Goal: Information Seeking & Learning: Get advice/opinions

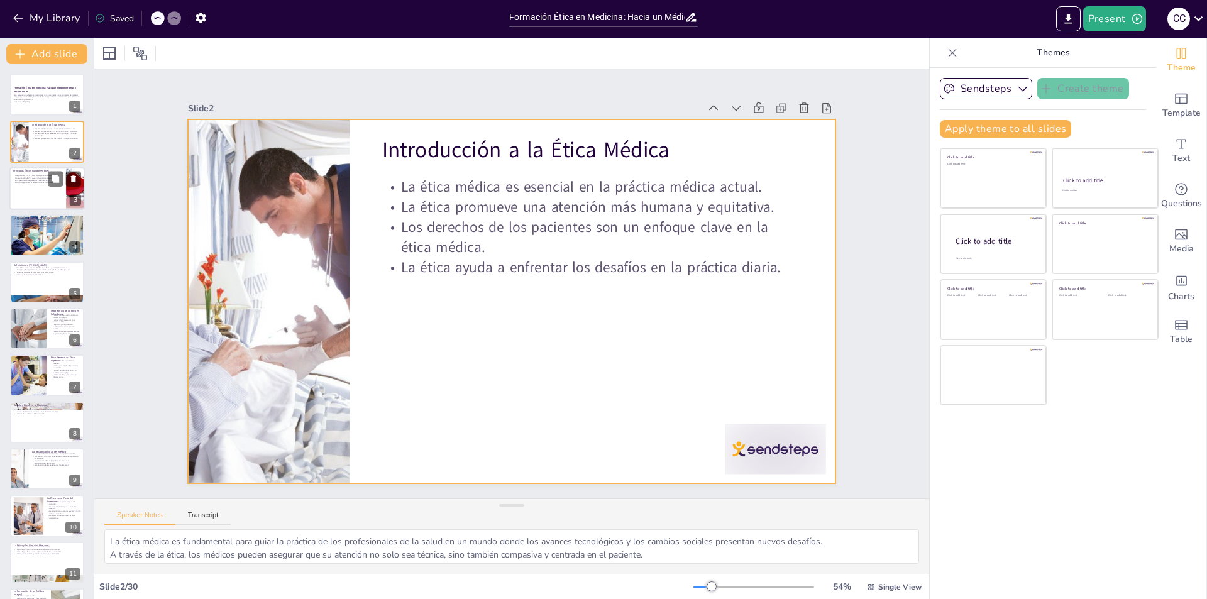
checkbox input "true"
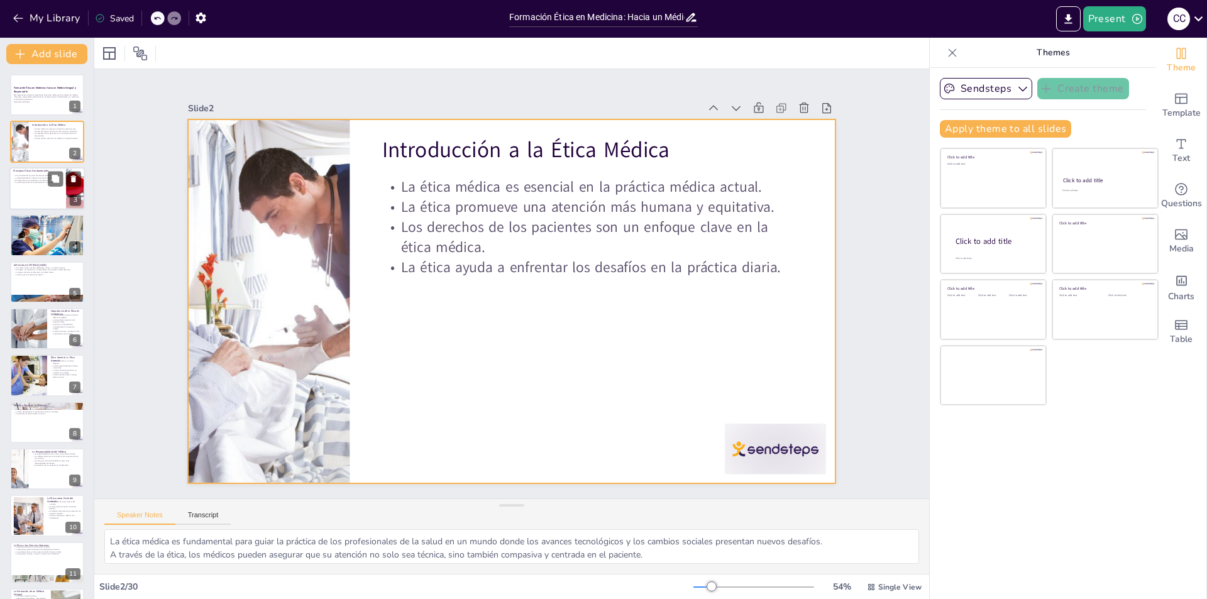
checkbox input "true"
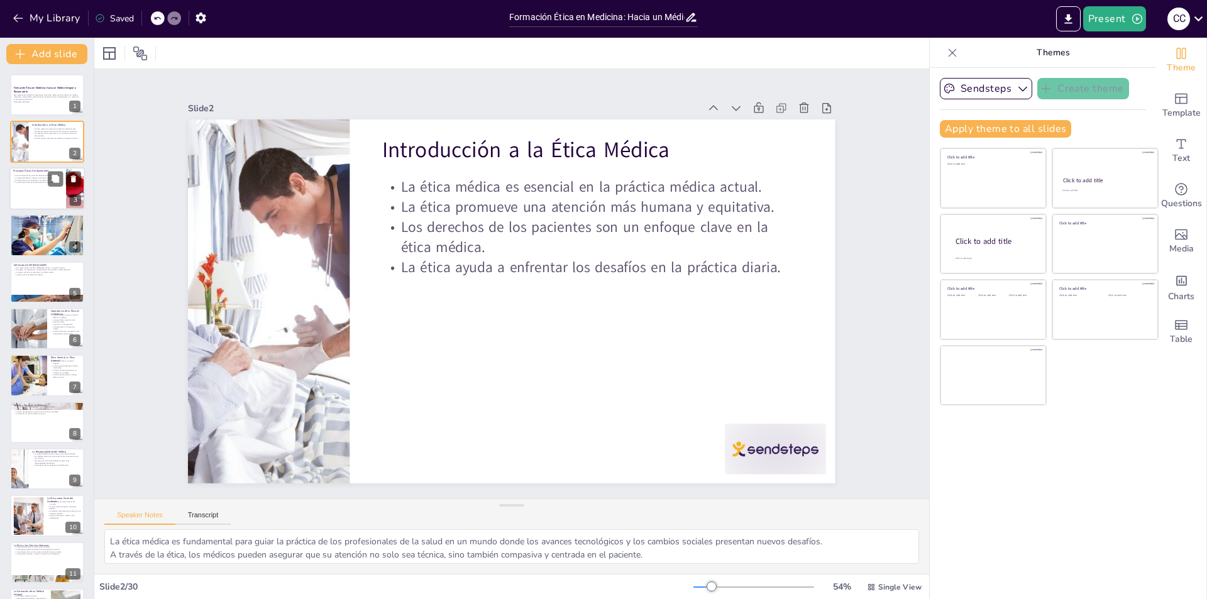
checkbox input "true"
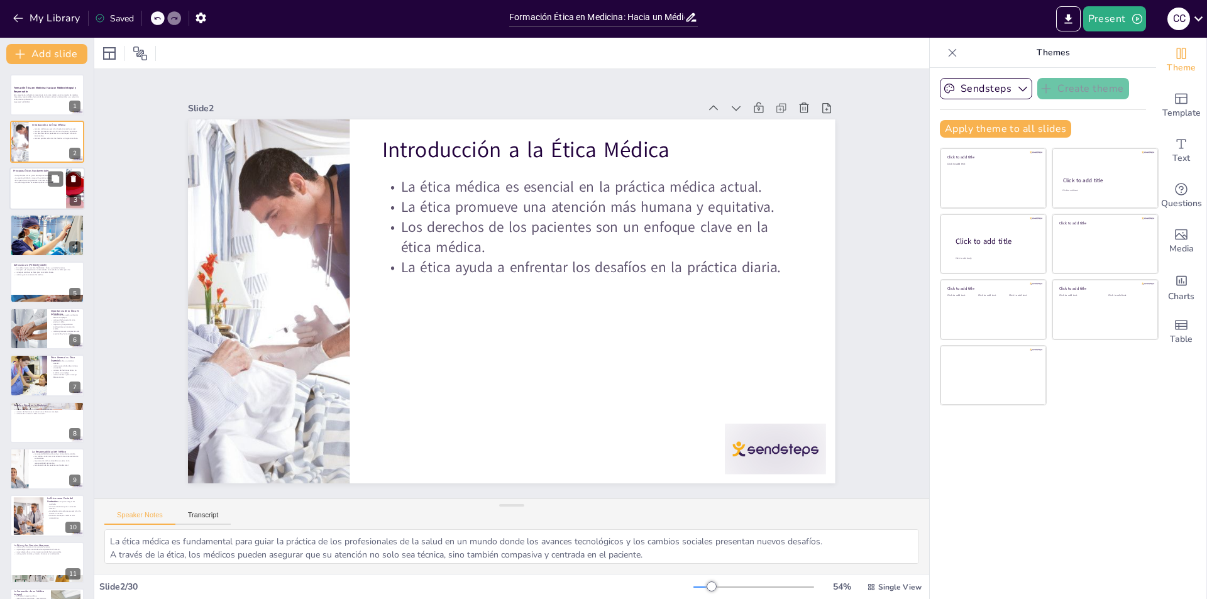
click at [47, 172] on p "Principios Éticos Fundamentales" at bounding box center [37, 171] width 49 height 4
checkbox input "true"
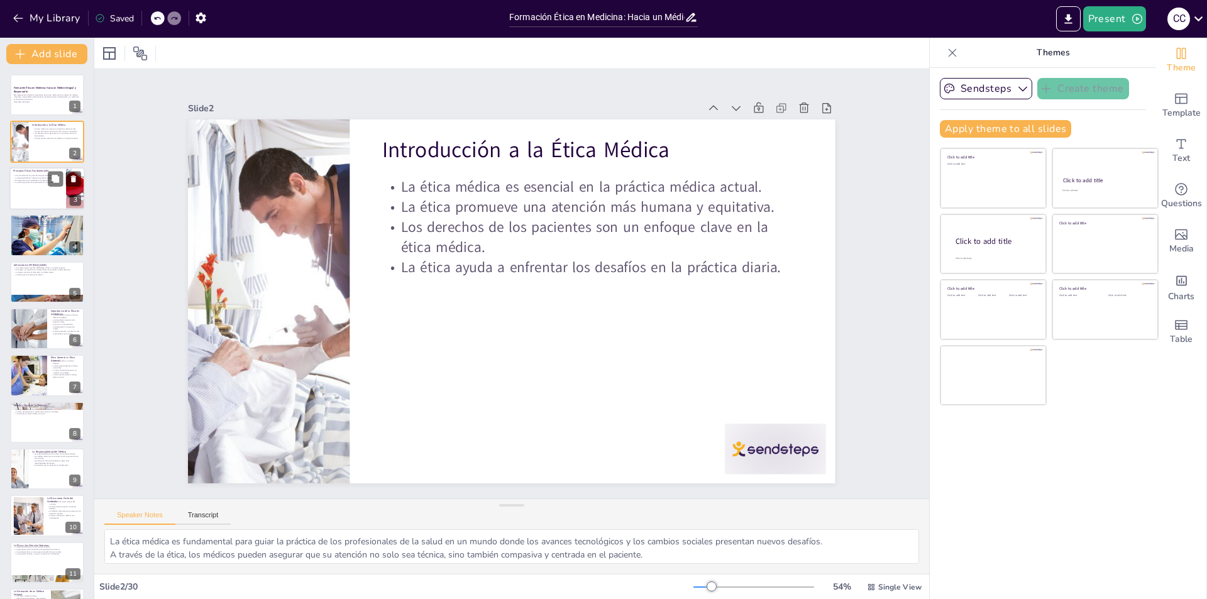
checkbox input "true"
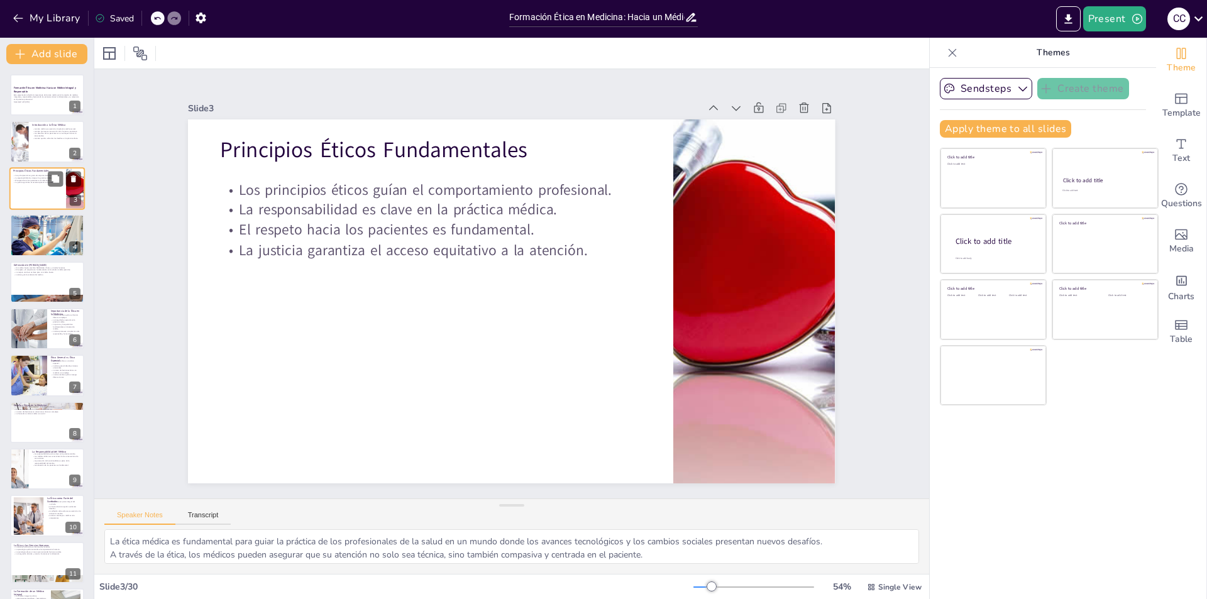
checkbox input "true"
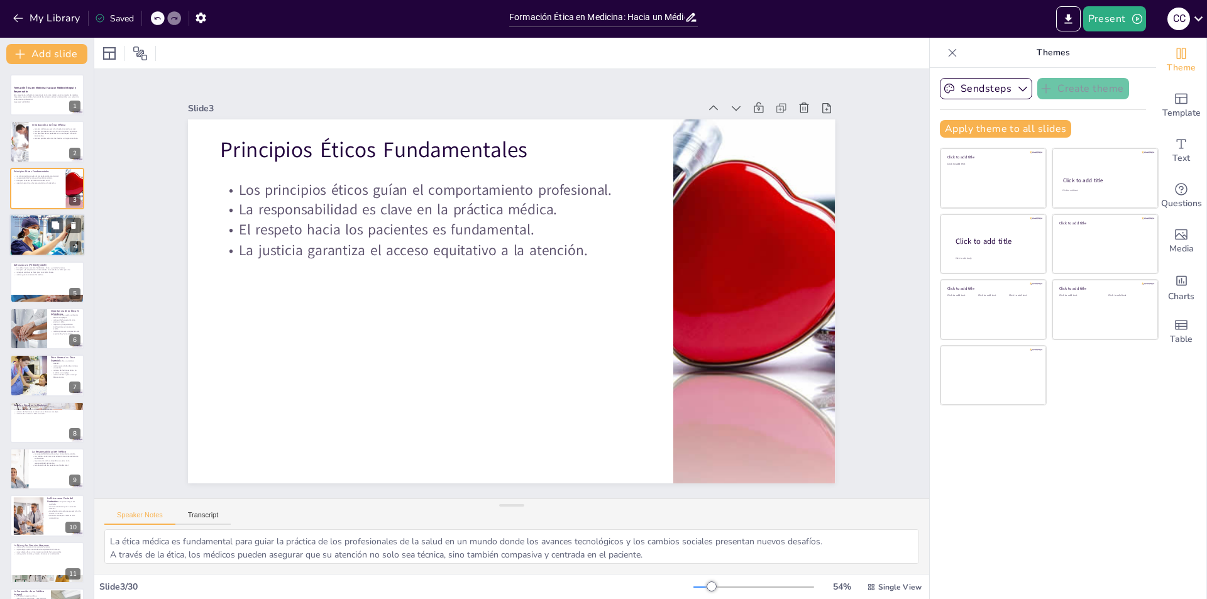
checkbox input "true"
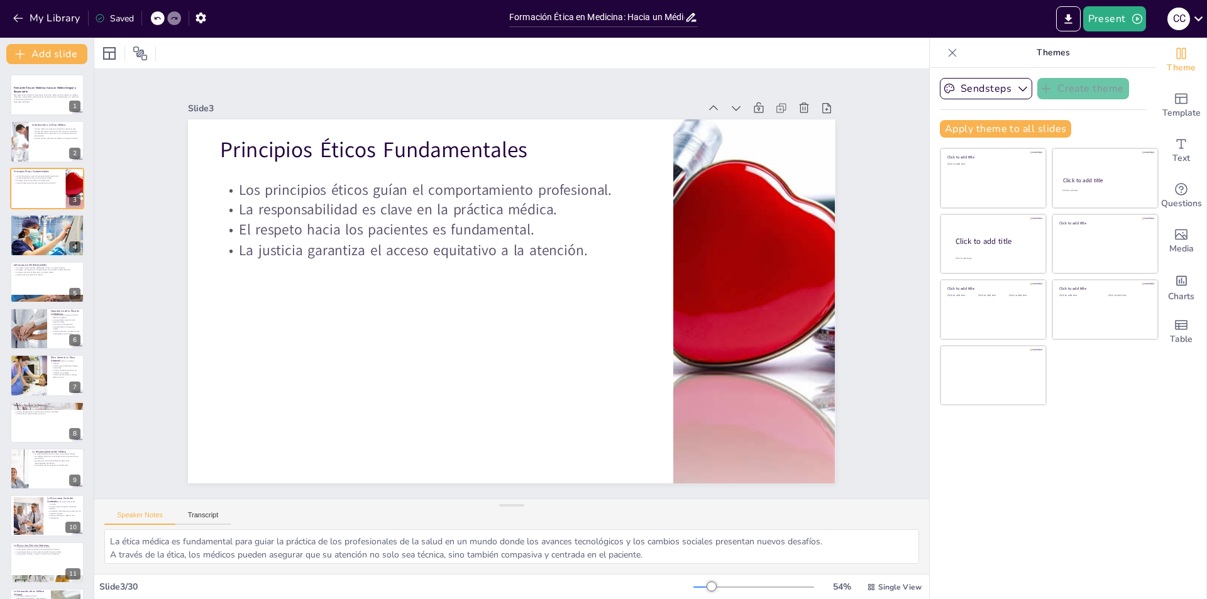
checkbox input "true"
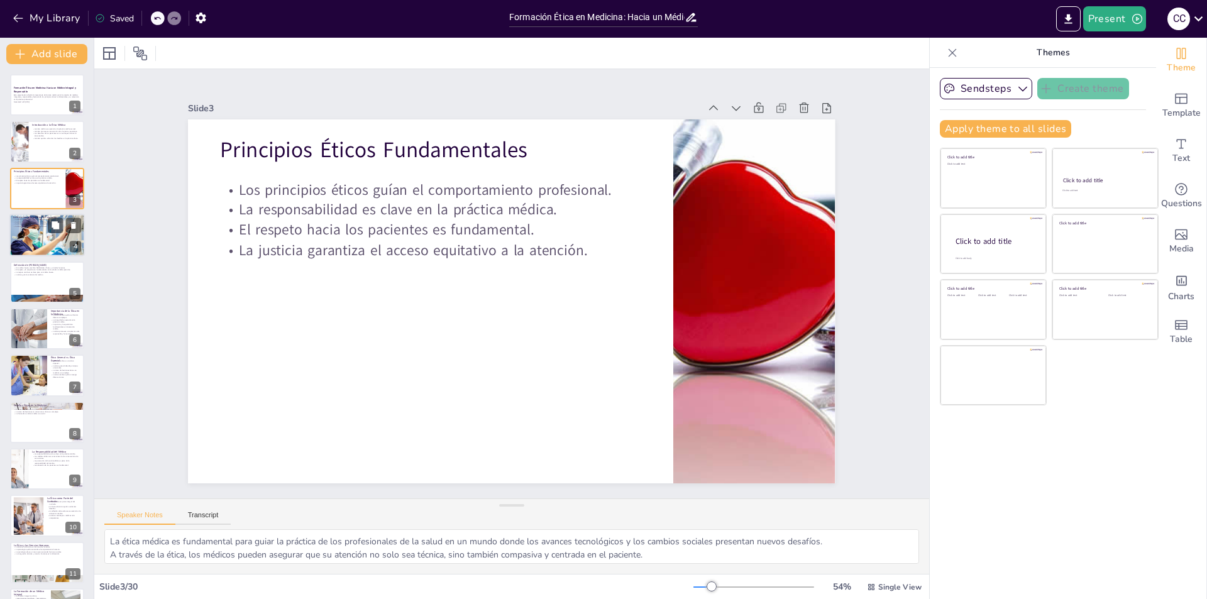
checkbox input "true"
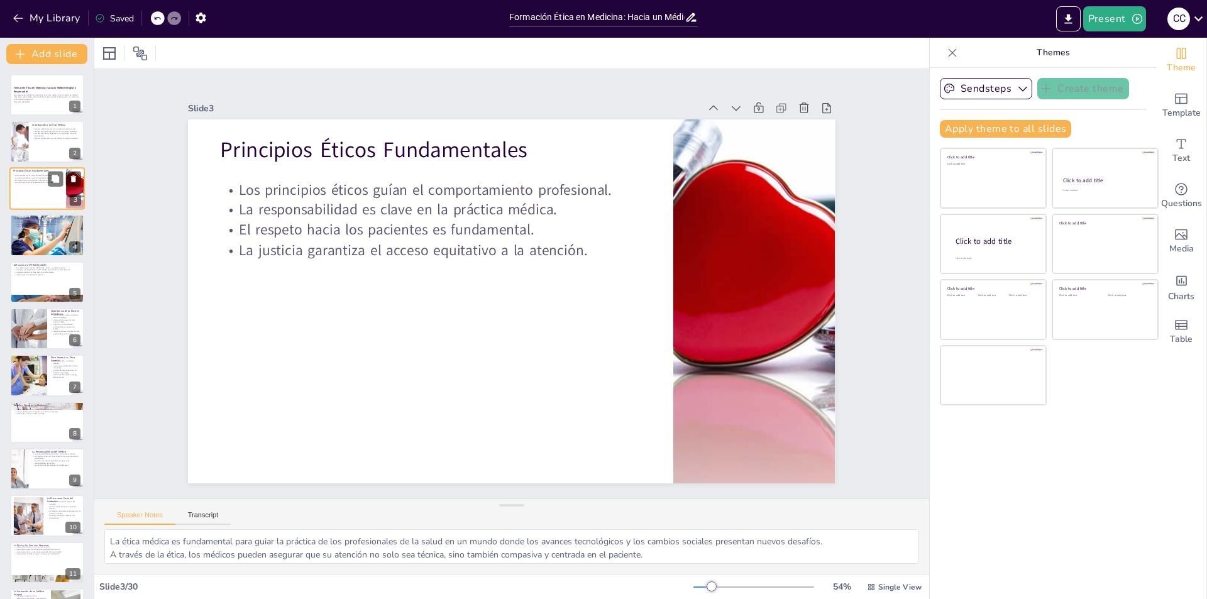
checkbox input "true"
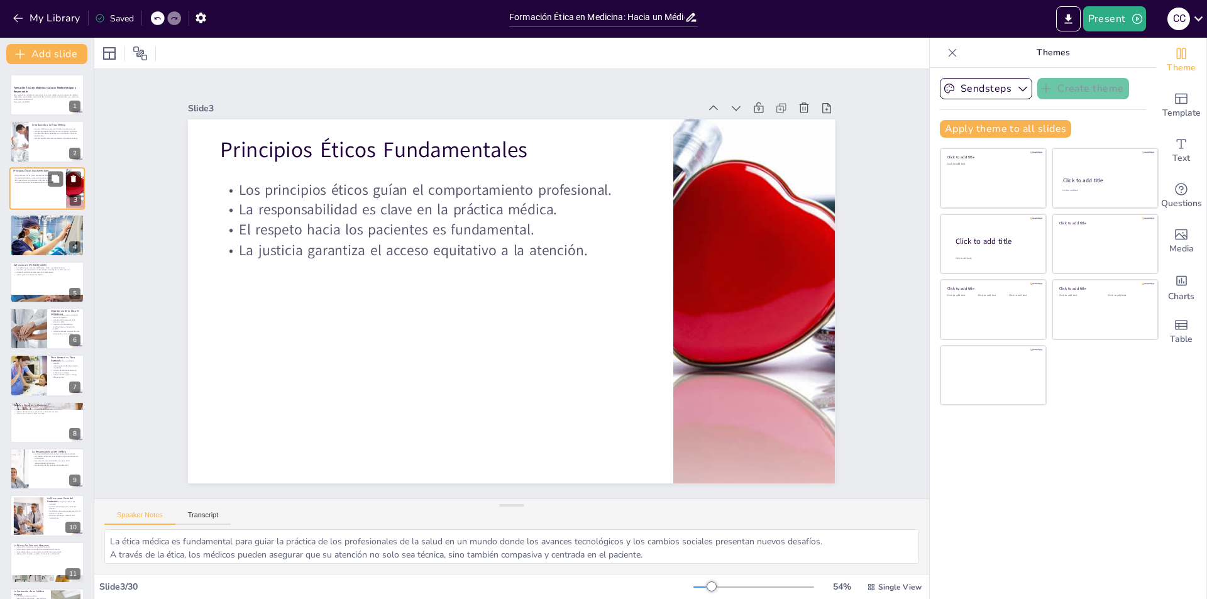
checkbox input "true"
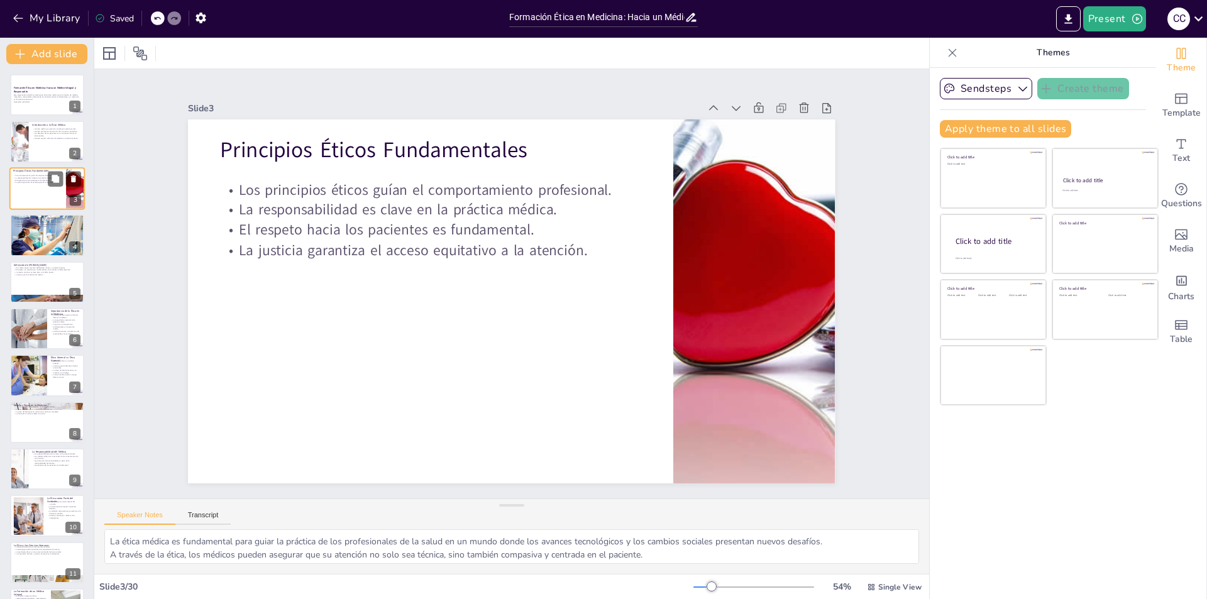
checkbox input "true"
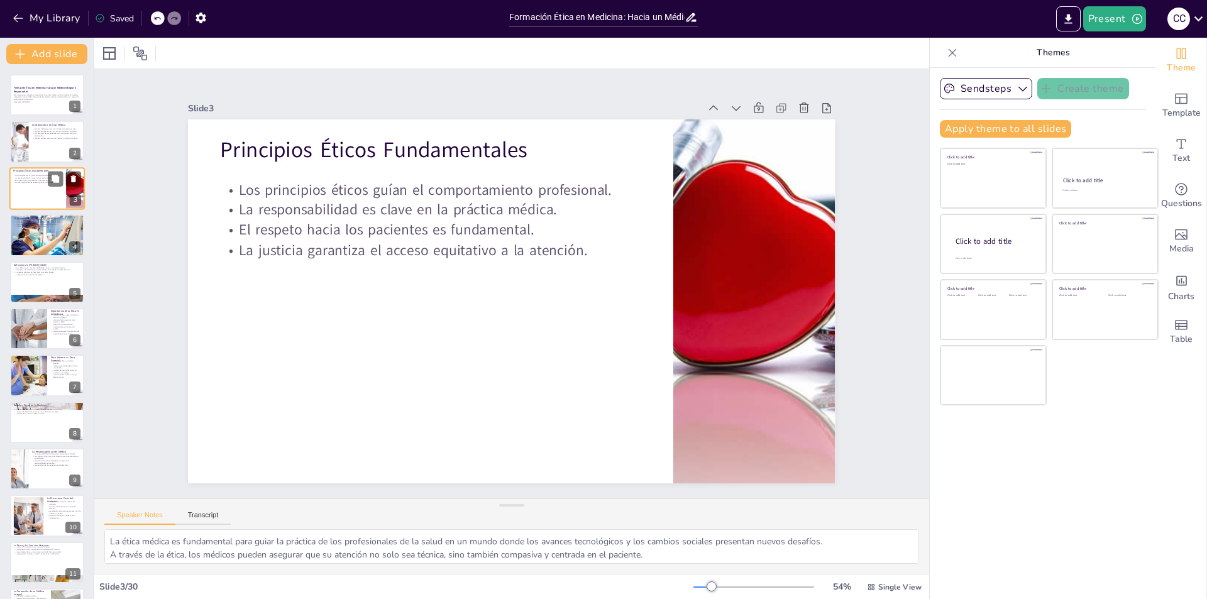
checkbox input "true"
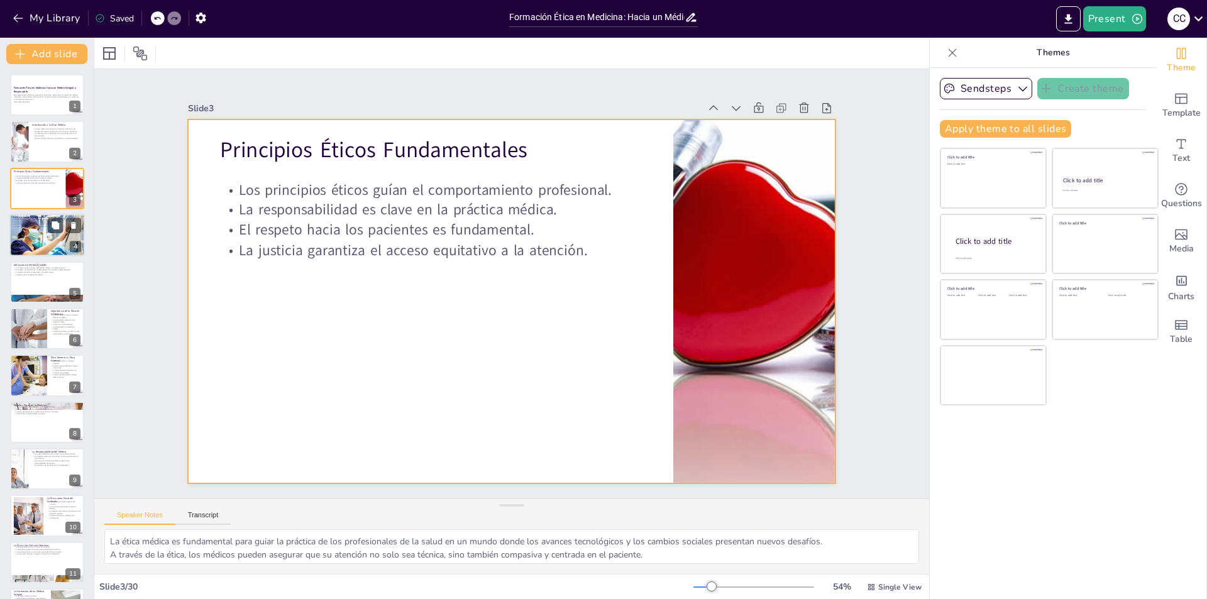
checkbox input "true"
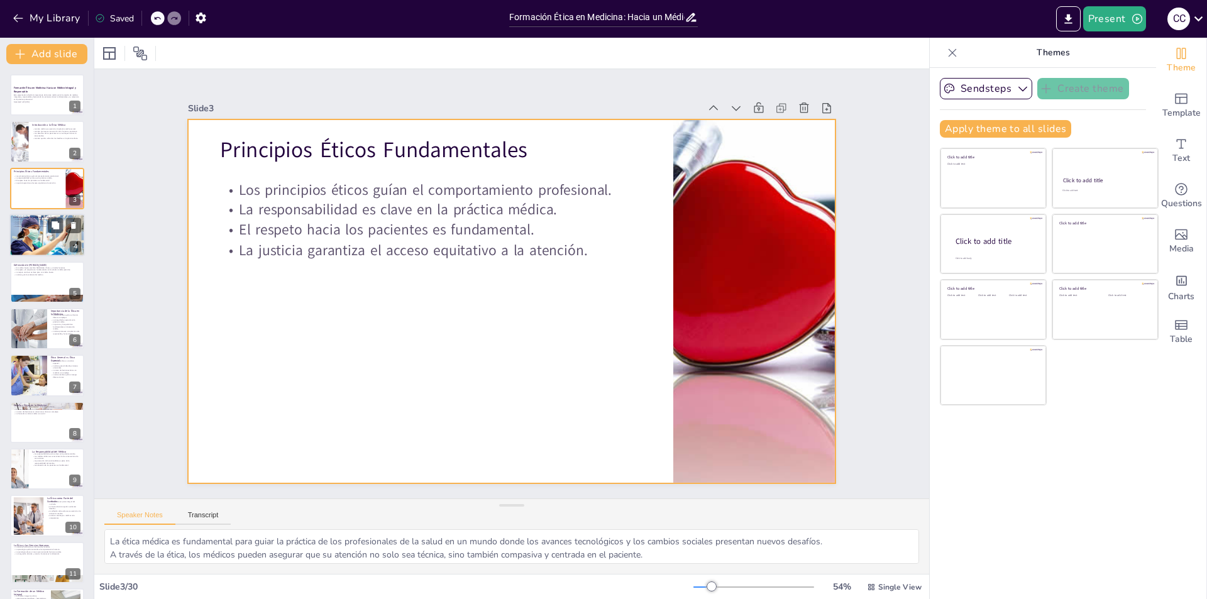
checkbox input "true"
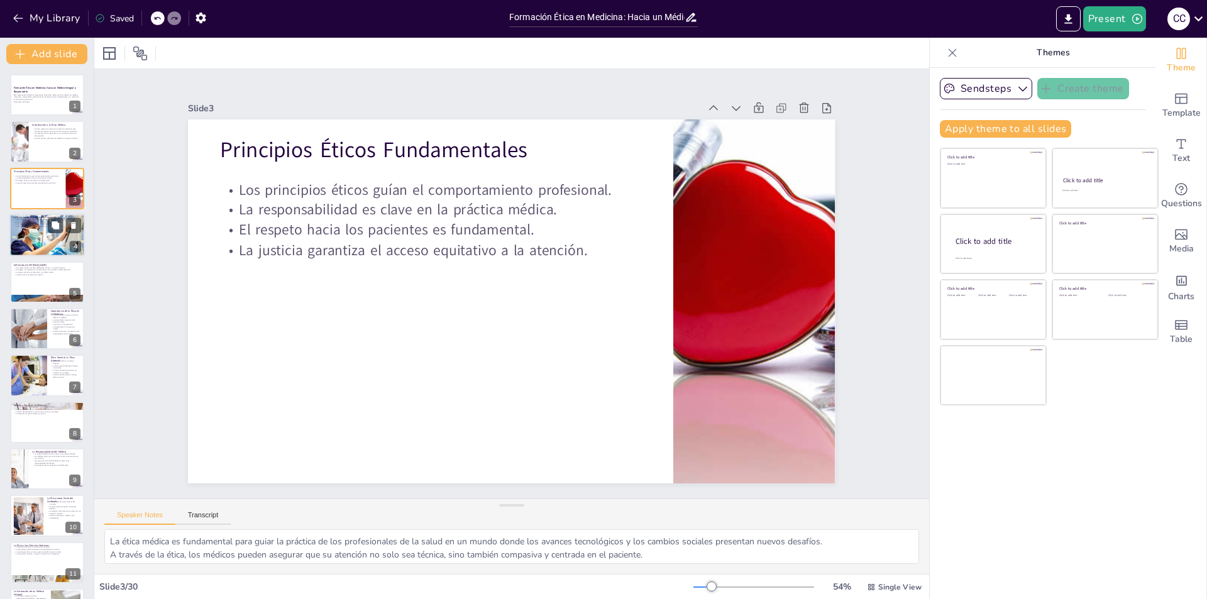
click at [40, 242] on div at bounding box center [46, 235] width 75 height 50
checkbox input "true"
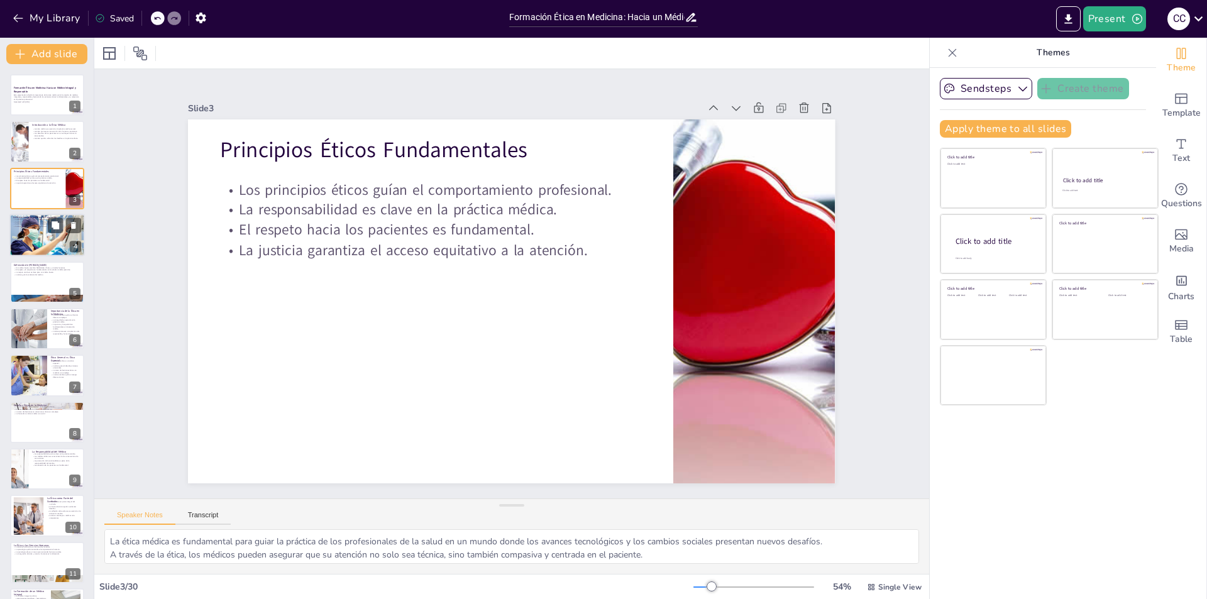
checkbox input "true"
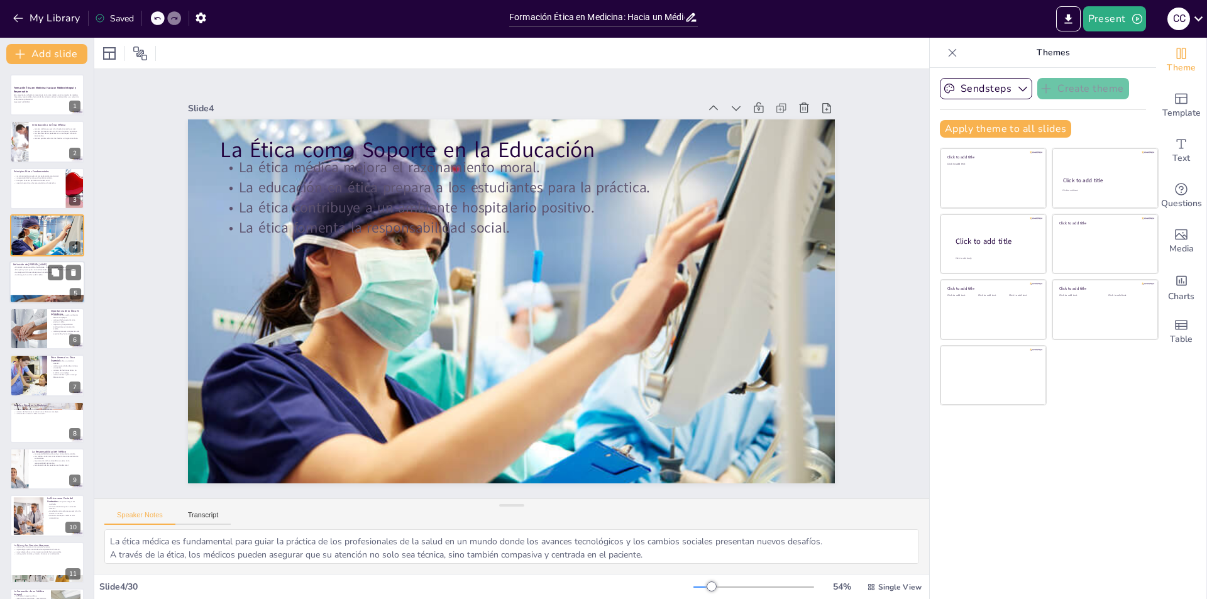
checkbox input "true"
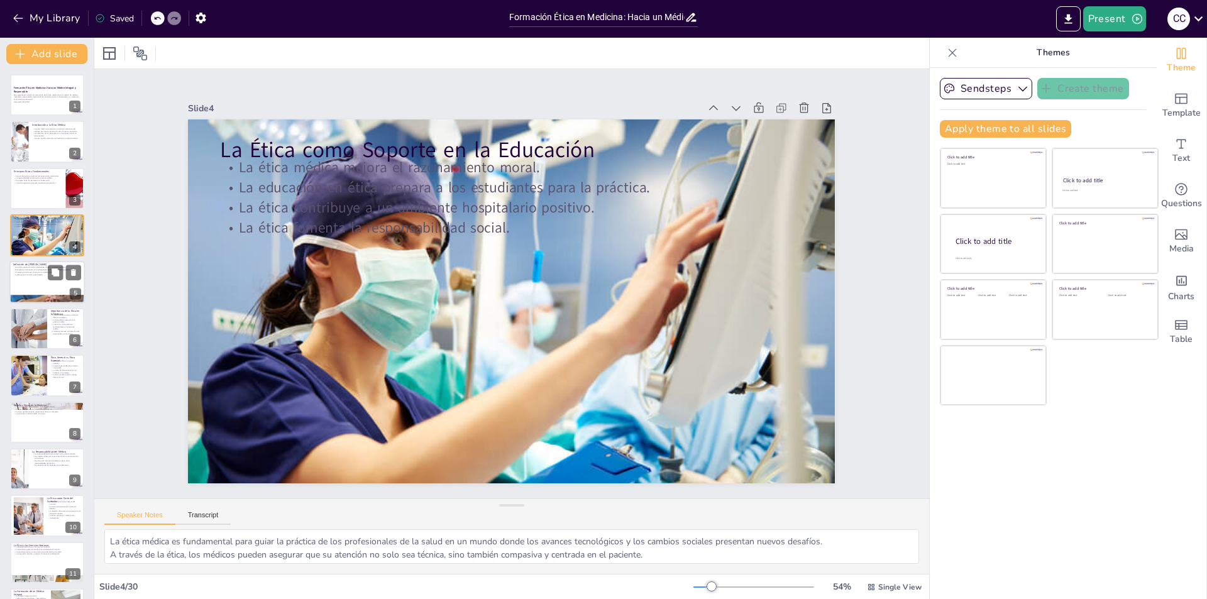
checkbox input "true"
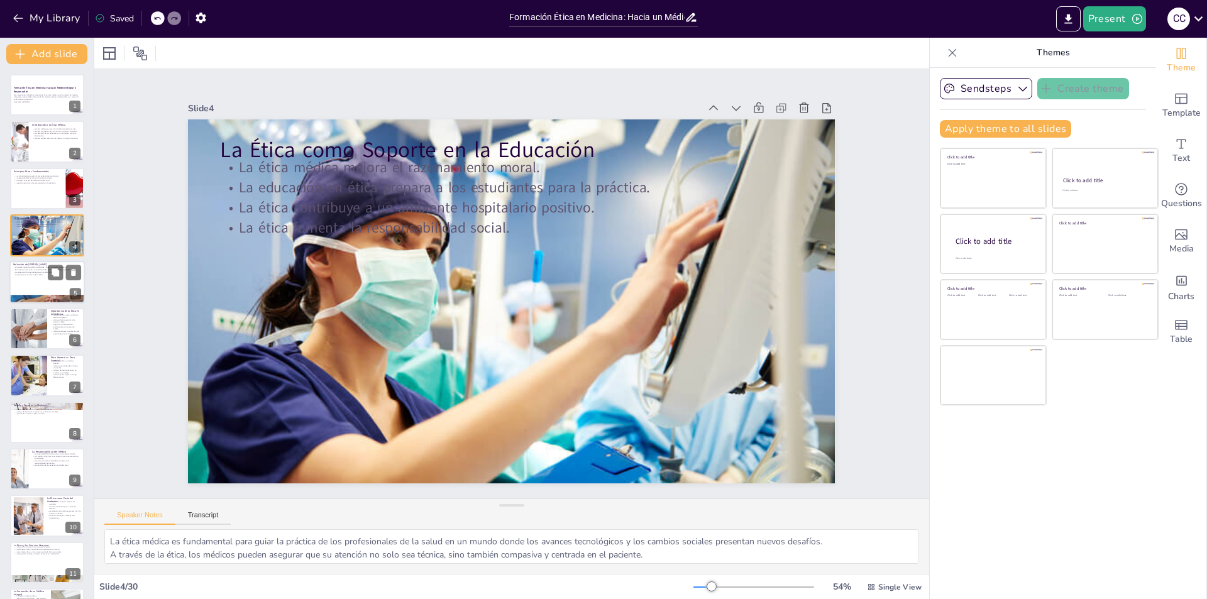
checkbox input "true"
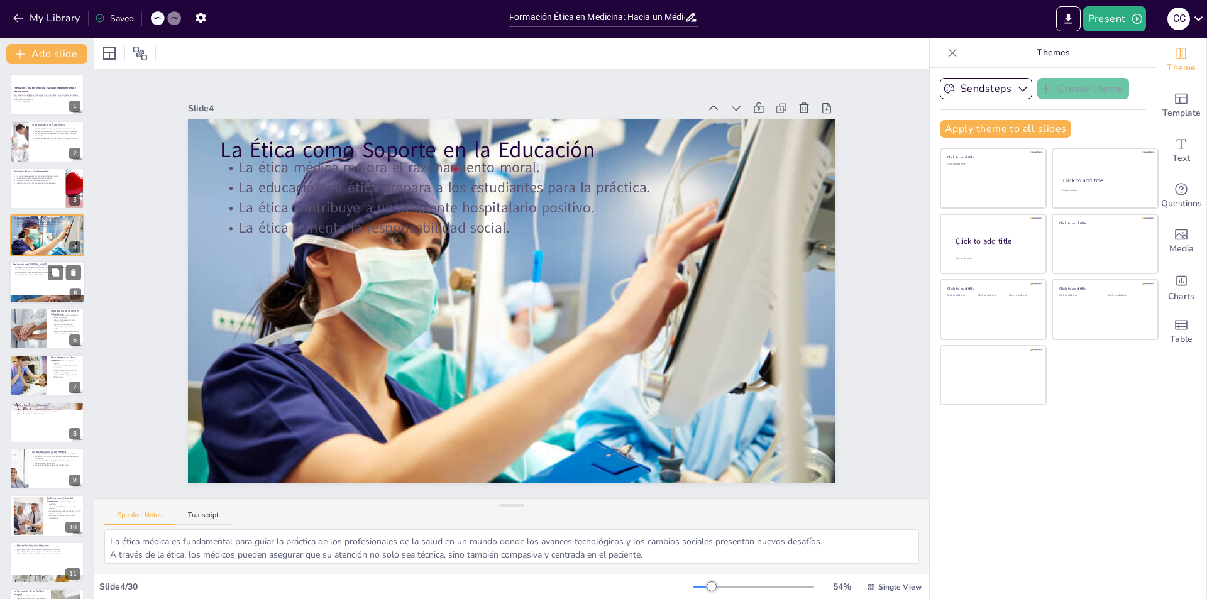
checkbox input "true"
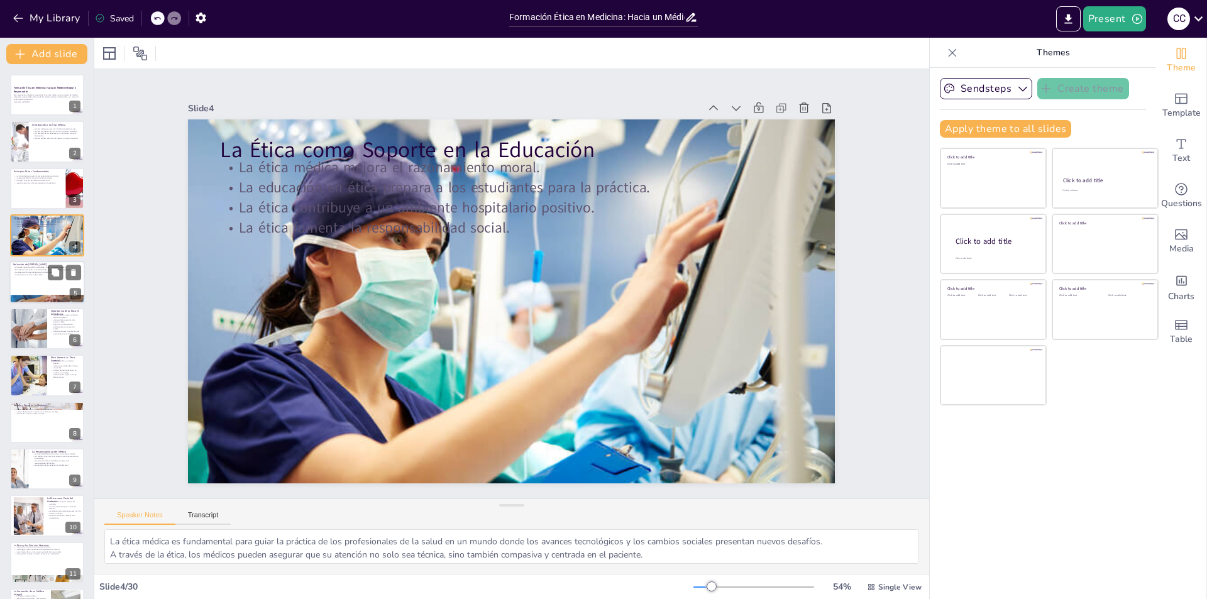
click at [40, 278] on div at bounding box center [46, 282] width 75 height 43
checkbox input "true"
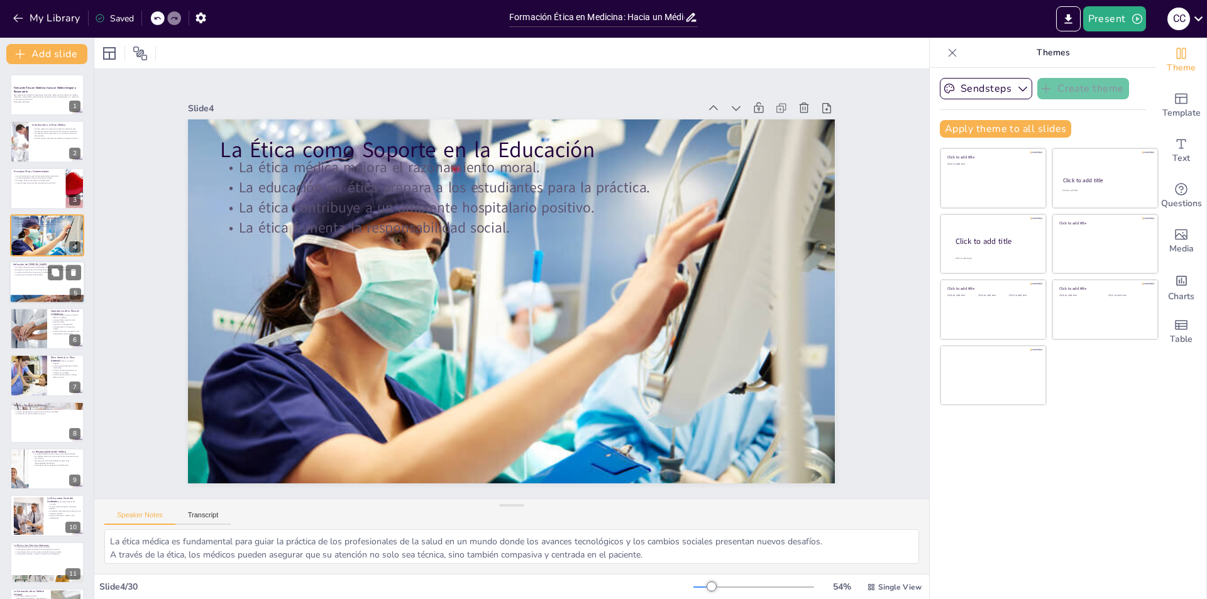
checkbox input "true"
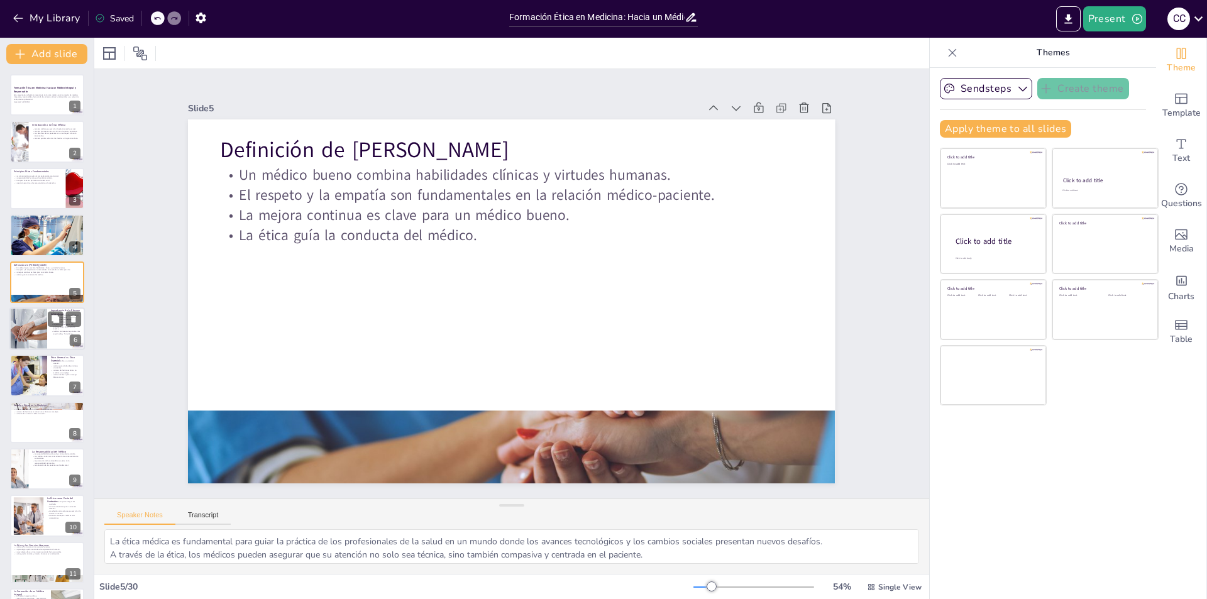
checkbox input "true"
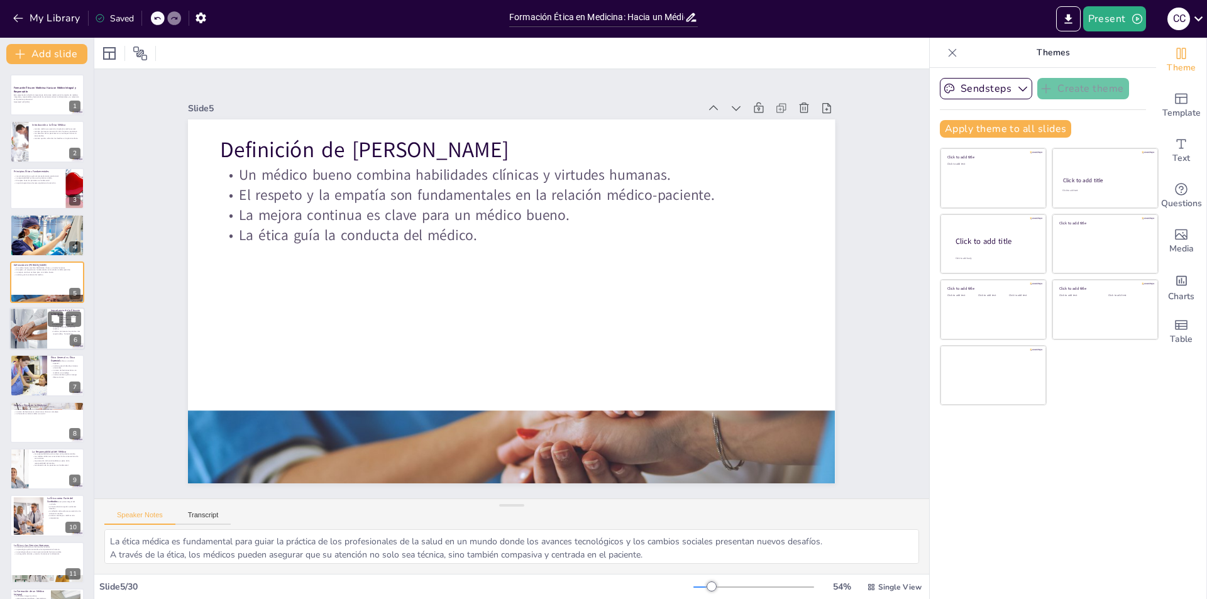
checkbox input "true"
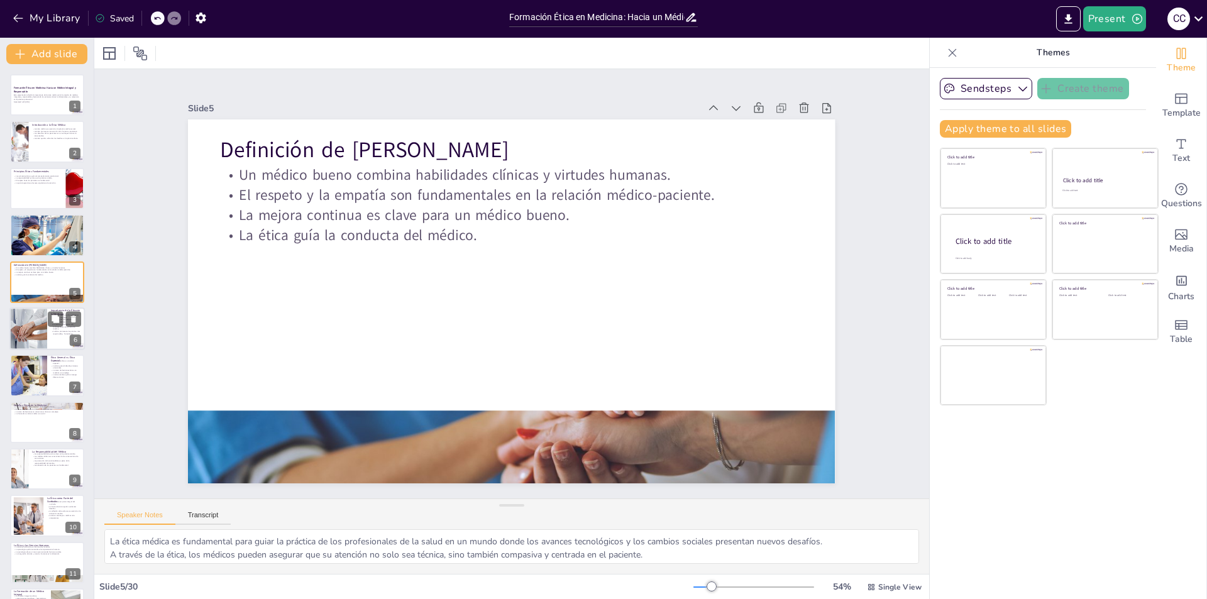
checkbox input "true"
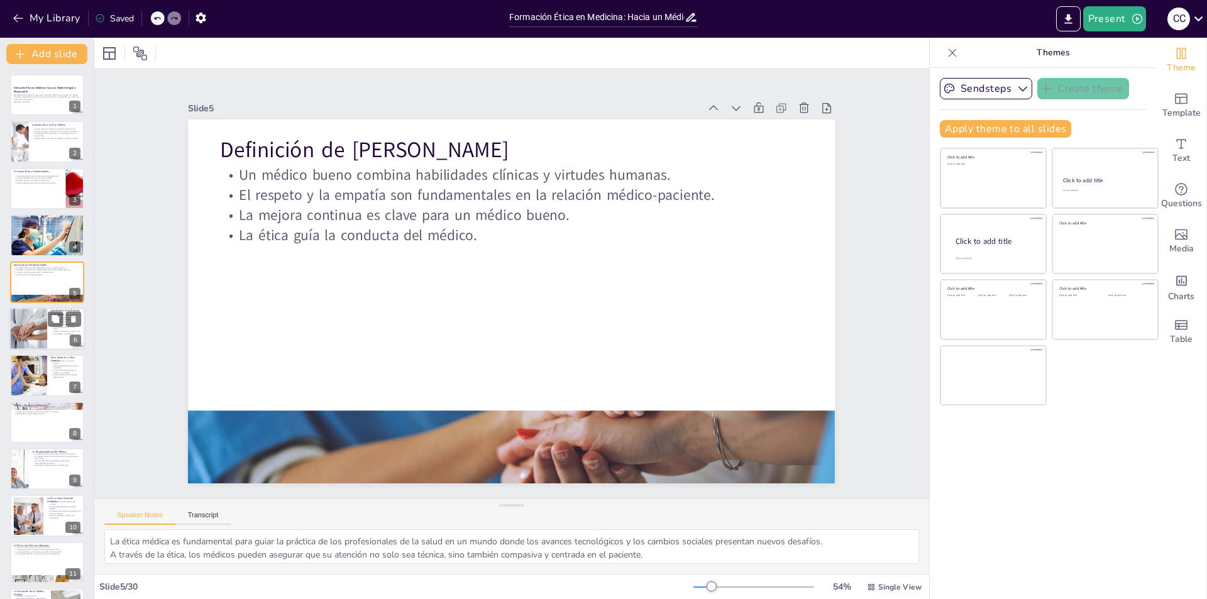
click at [38, 334] on div at bounding box center [28, 328] width 74 height 43
checkbox input "true"
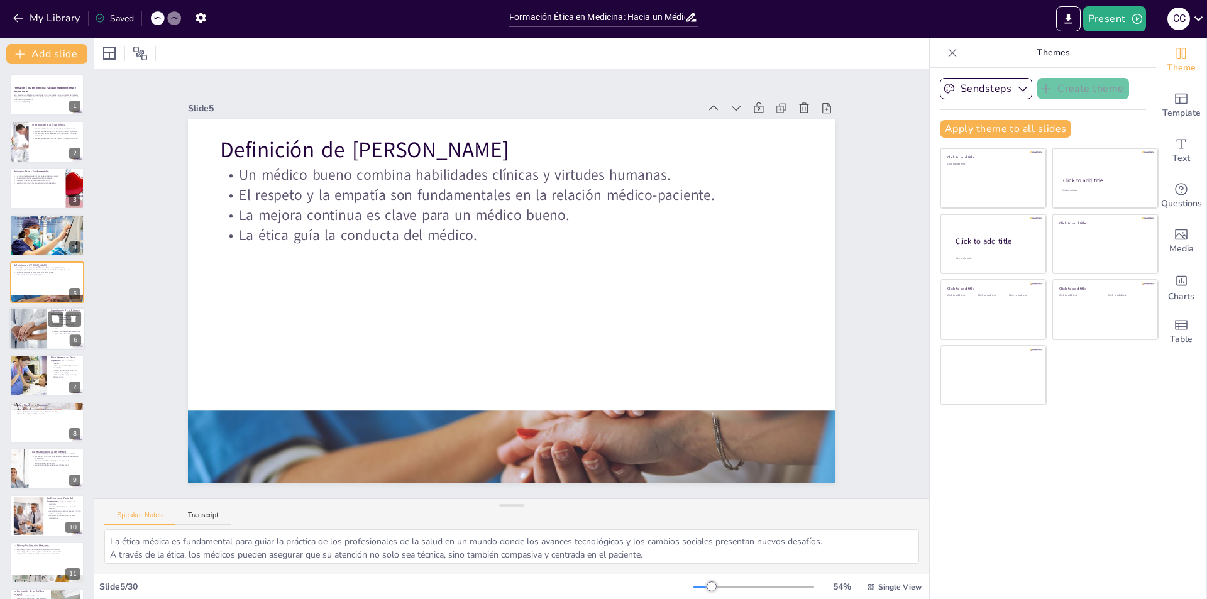
checkbox input "true"
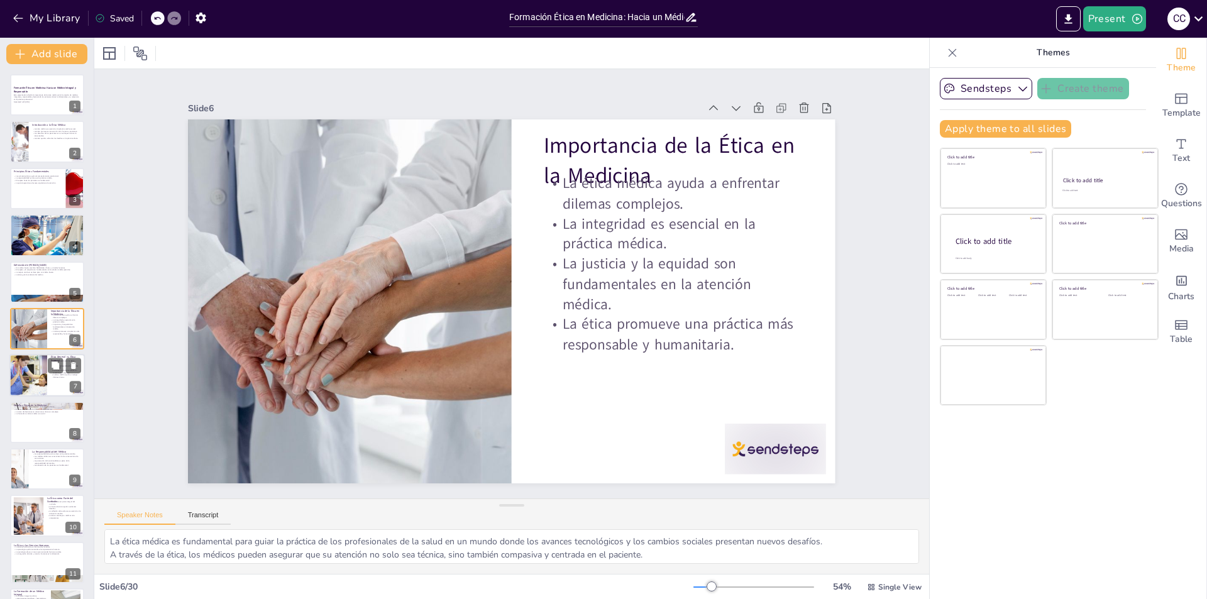
checkbox input "true"
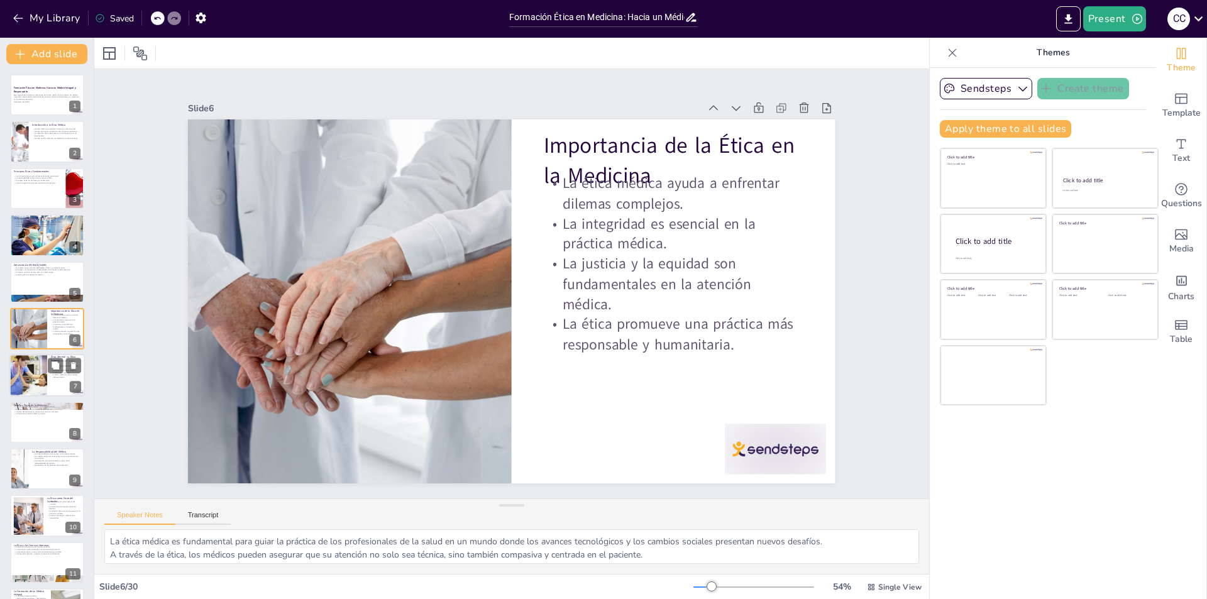
checkbox input "true"
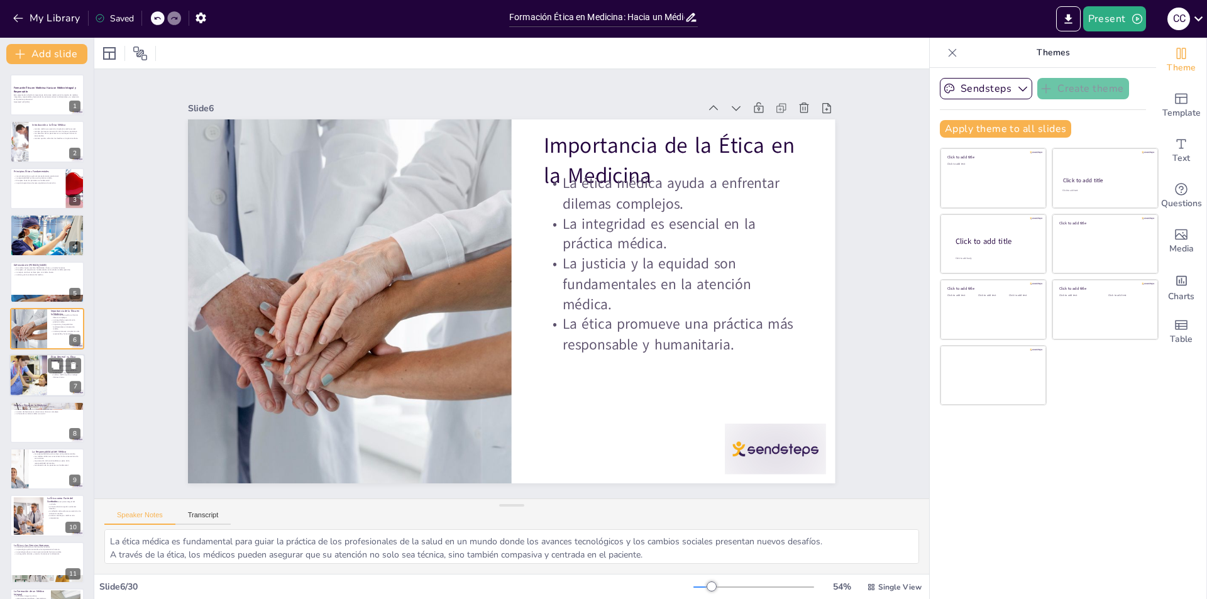
click at [39, 370] on div at bounding box center [28, 376] width 64 height 43
checkbox input "true"
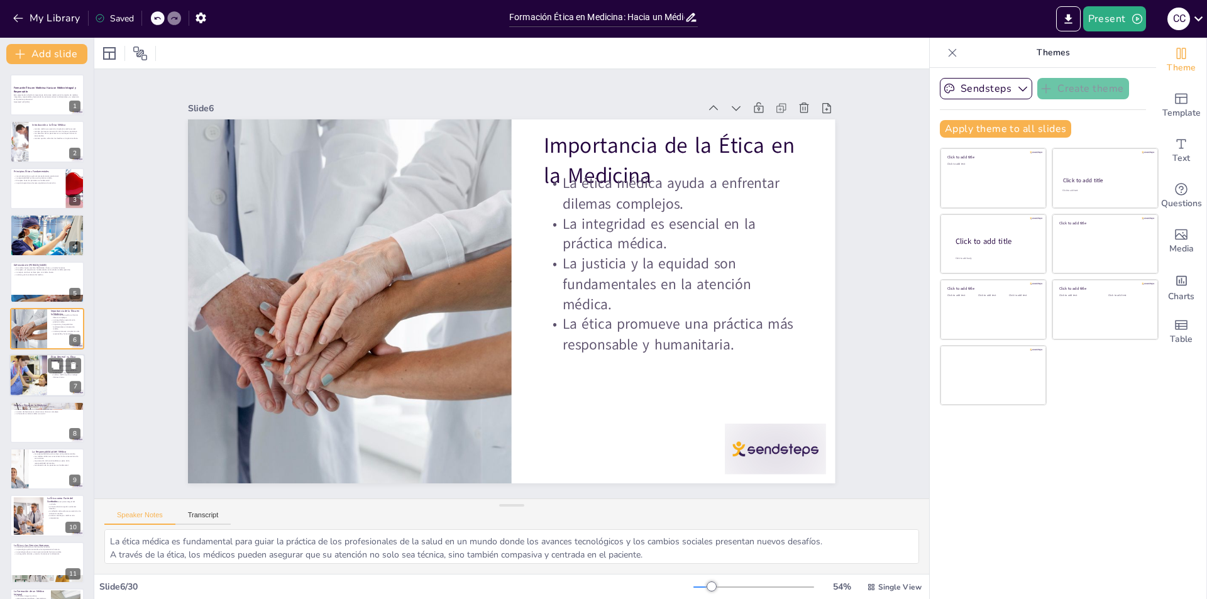
checkbox input "true"
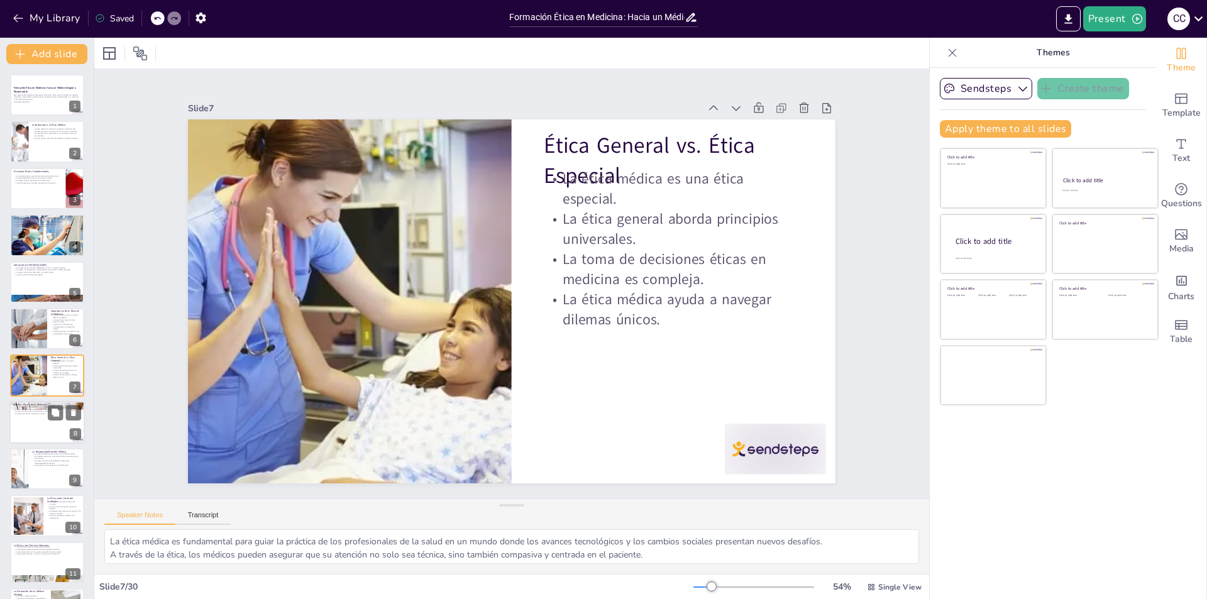
checkbox input "true"
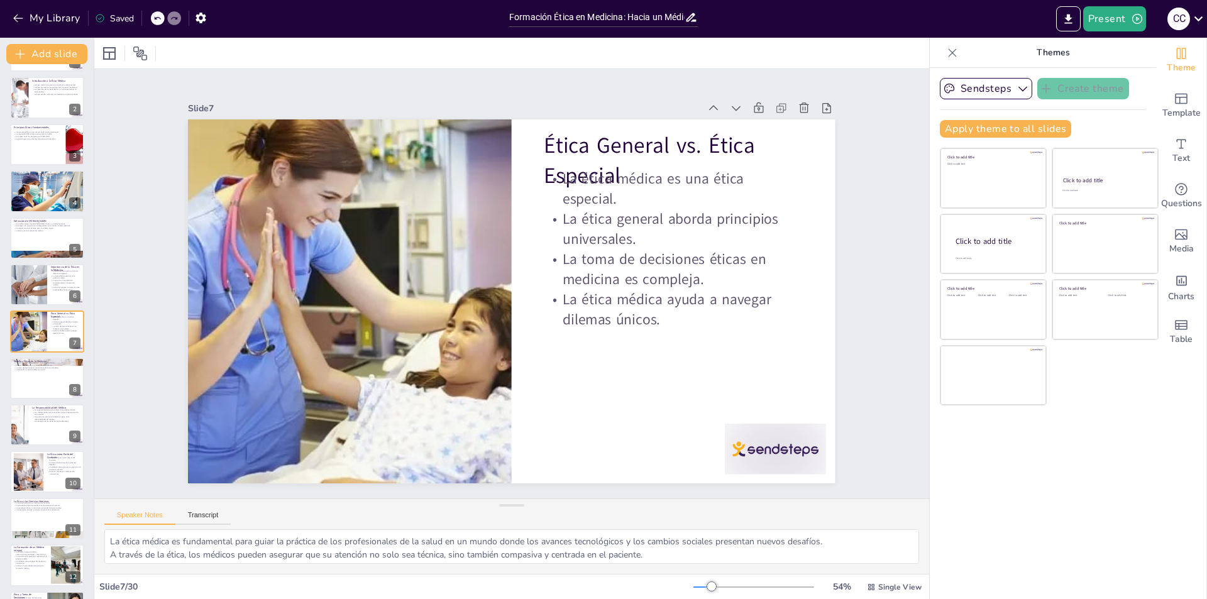
checkbox input "true"
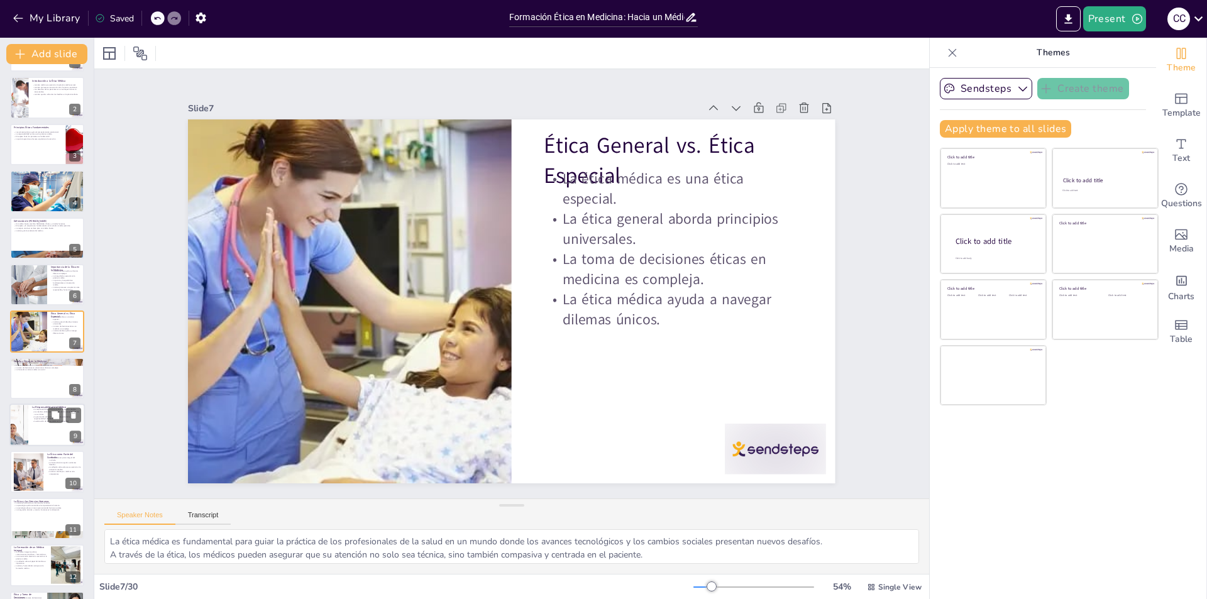
checkbox input "true"
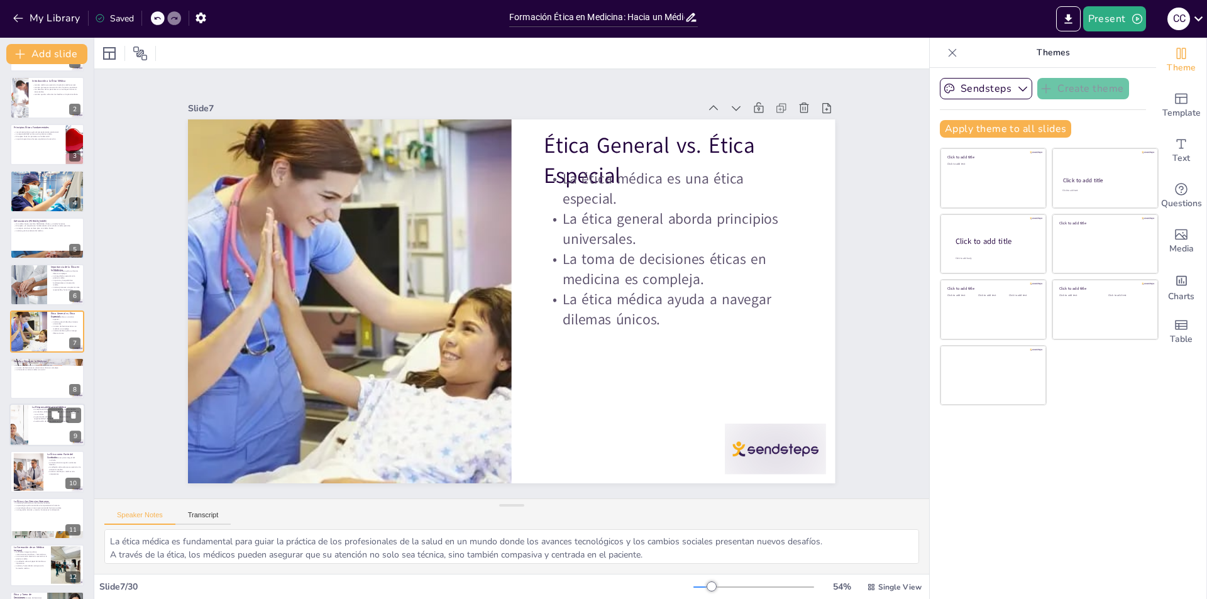
checkbox input "true"
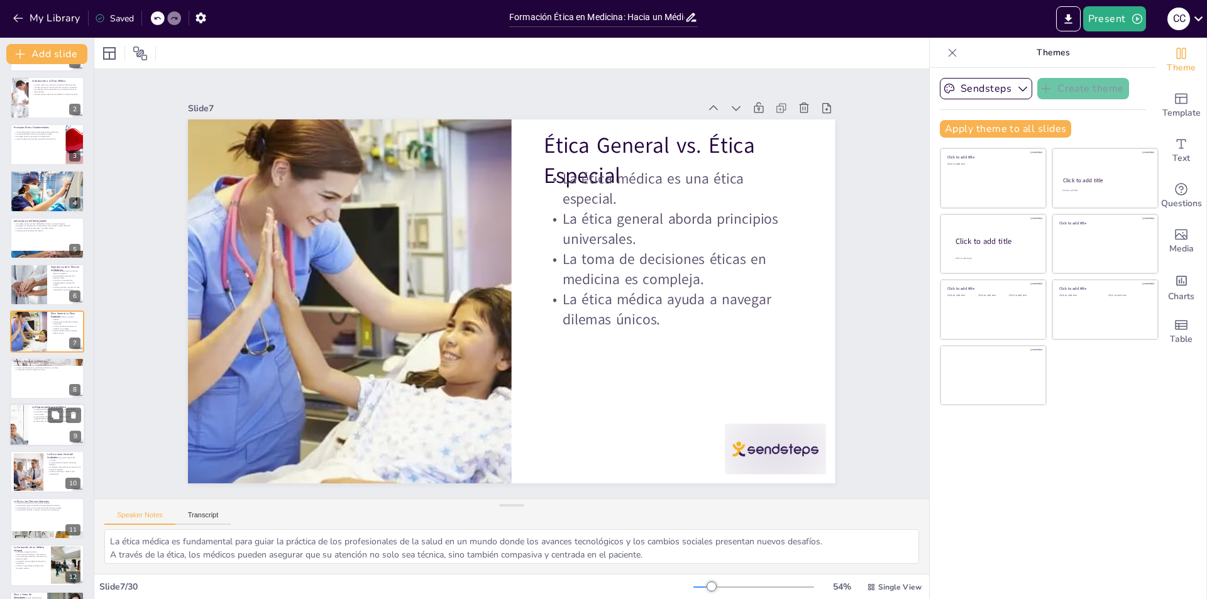
click at [38, 409] on p "La responsabilidad social es clave en la práctica médica." at bounding box center [56, 410] width 49 height 3
checkbox input "true"
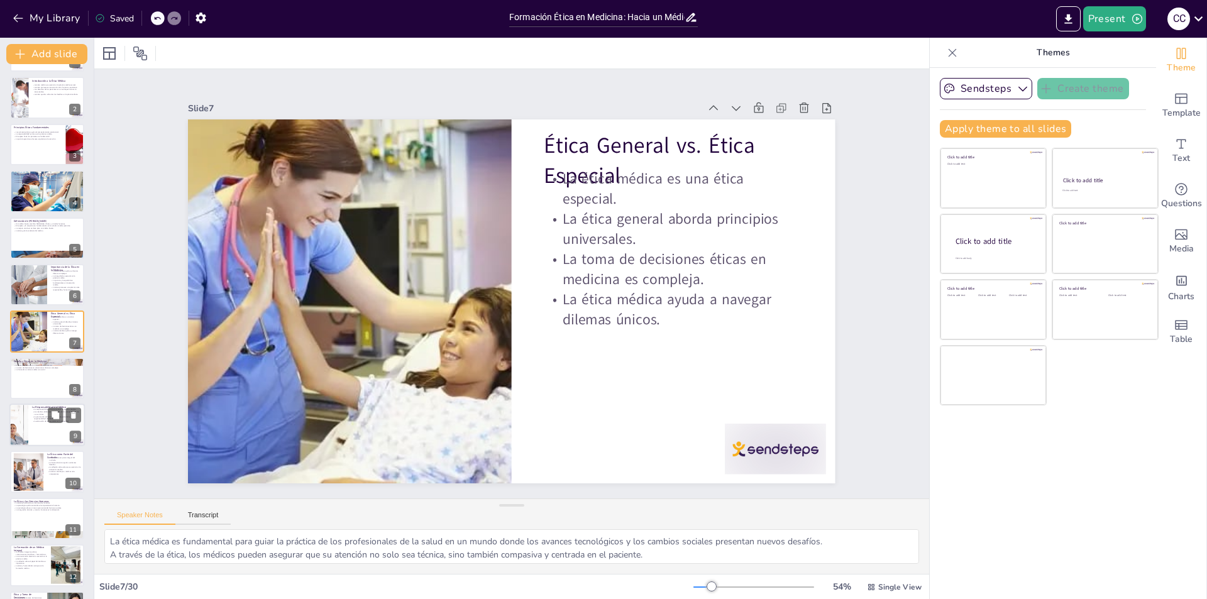
checkbox input "true"
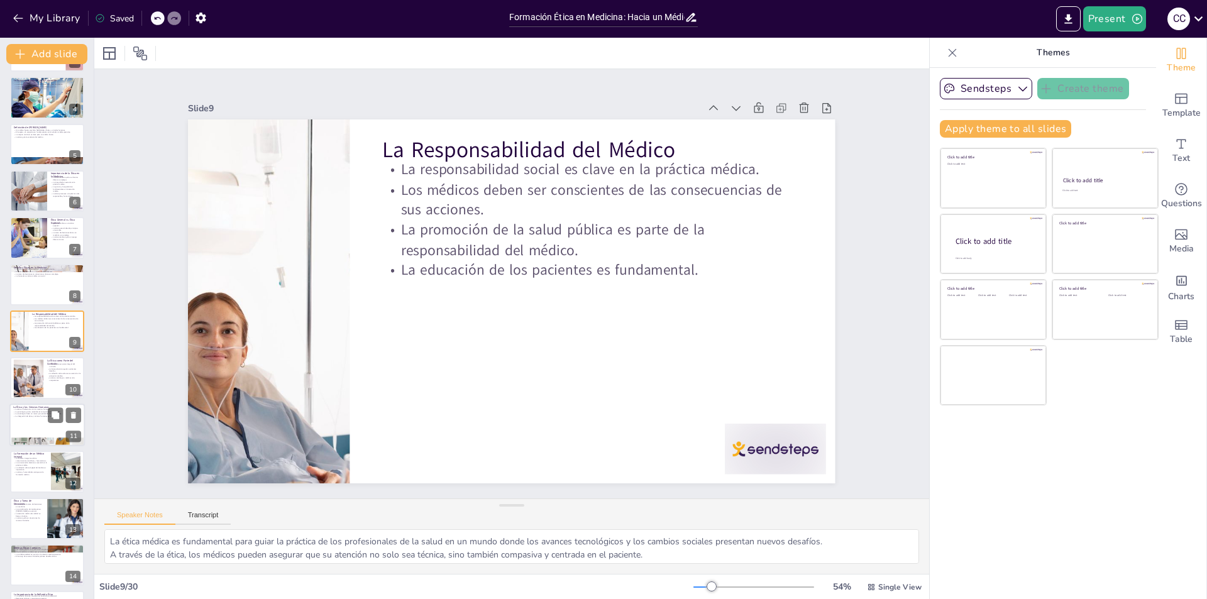
checkbox input "true"
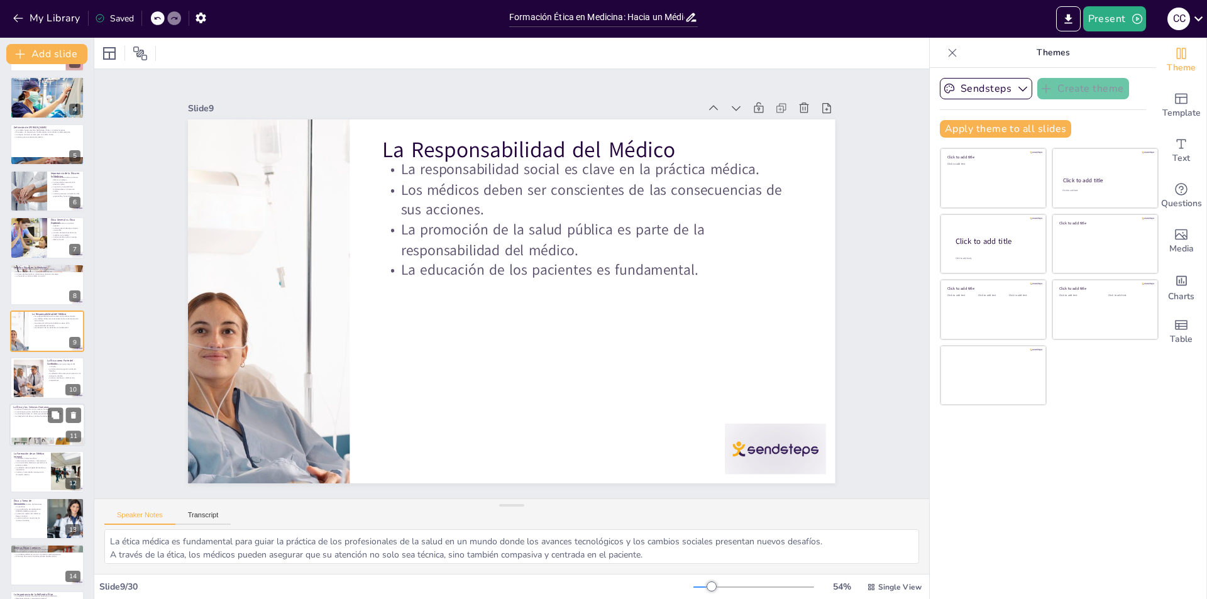
checkbox input "true"
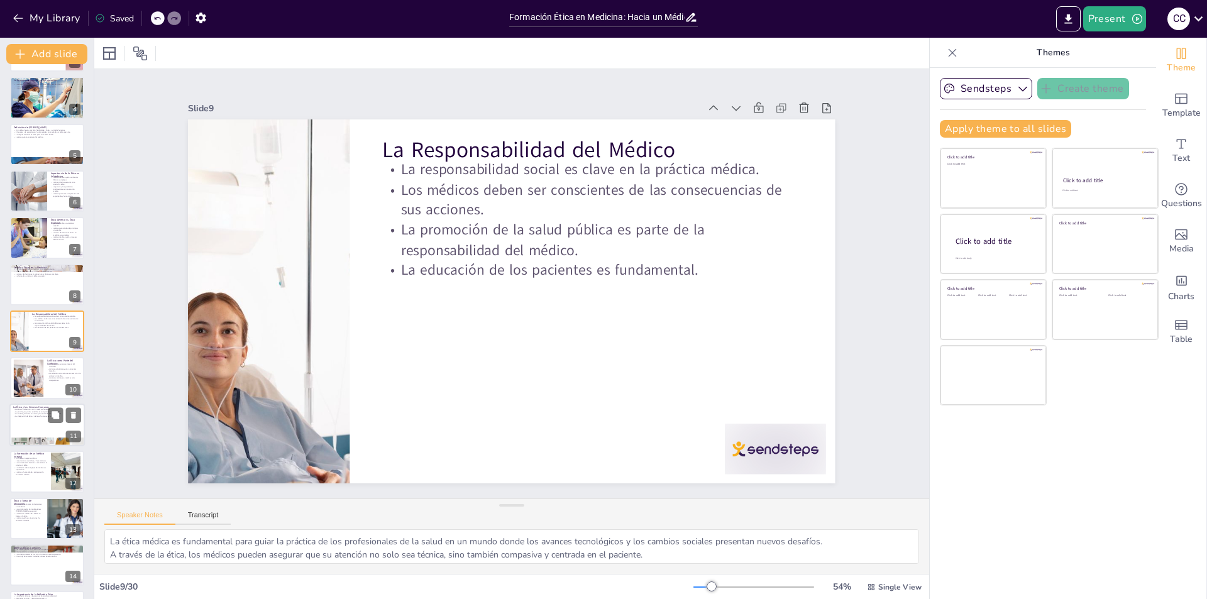
checkbox input "true"
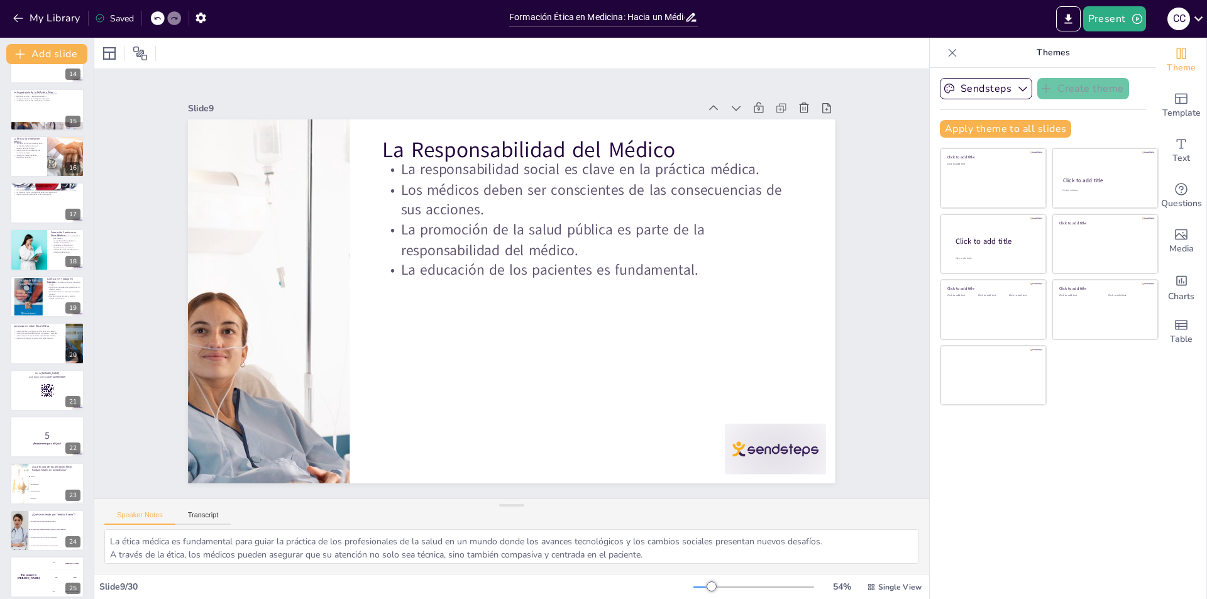
scroll to position [641, 0]
checkbox input "true"
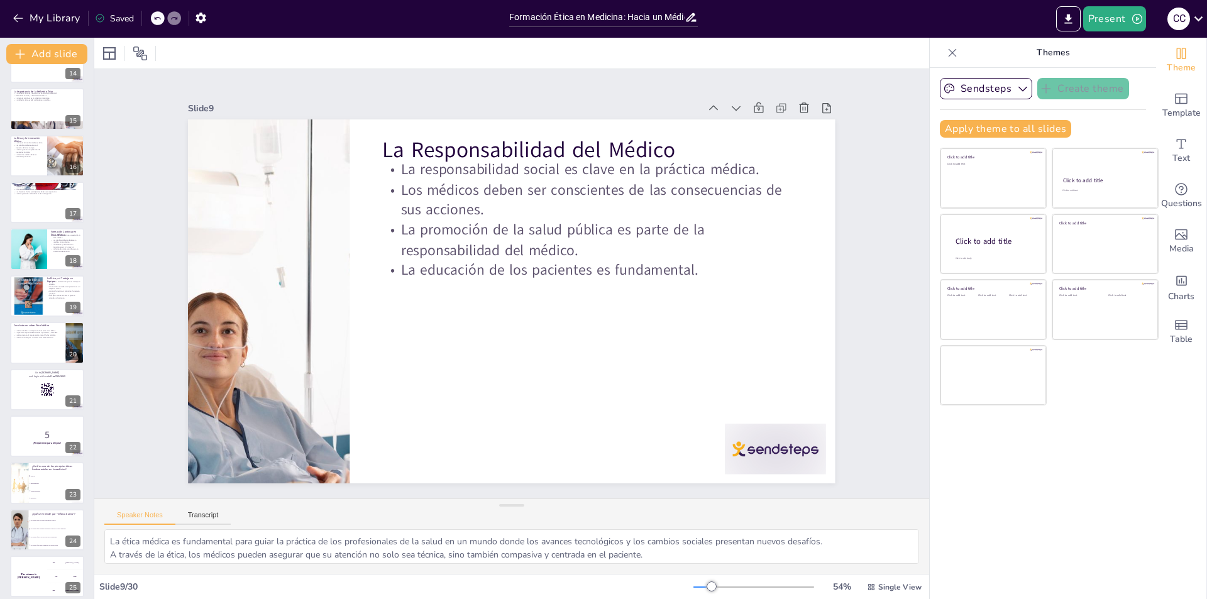
checkbox input "true"
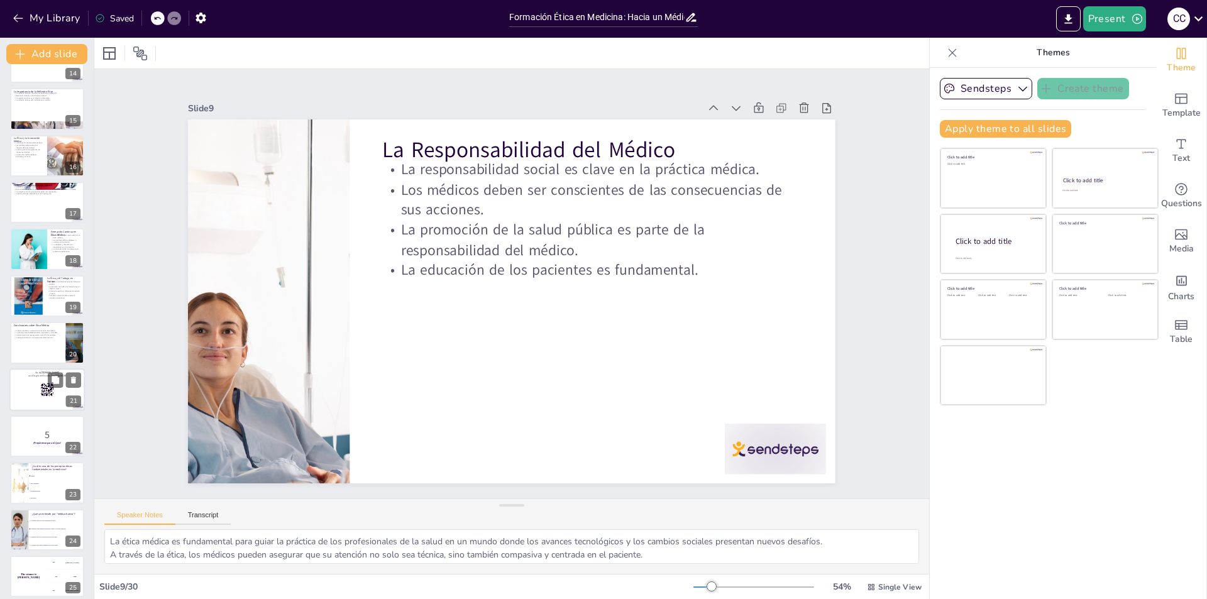
checkbox input "true"
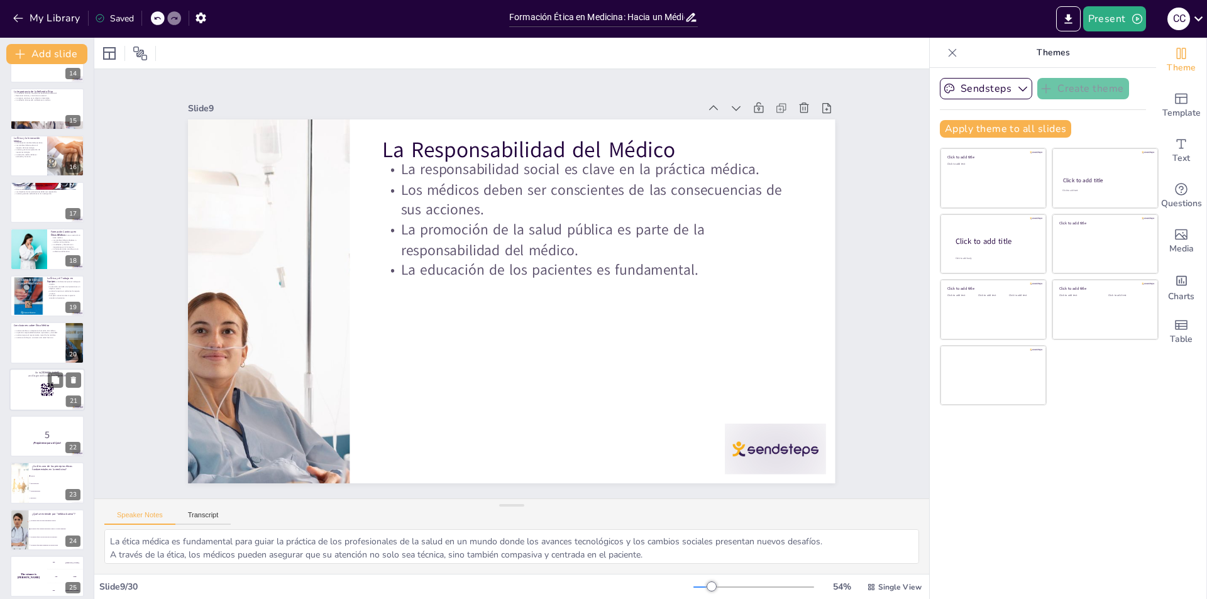
checkbox input "true"
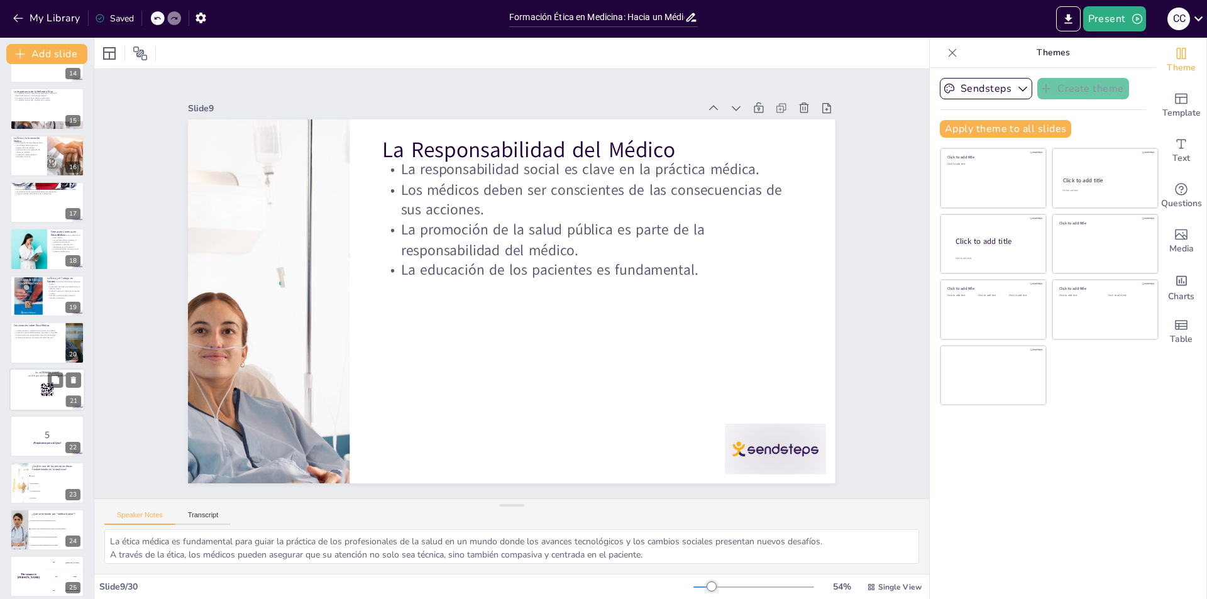
checkbox input "true"
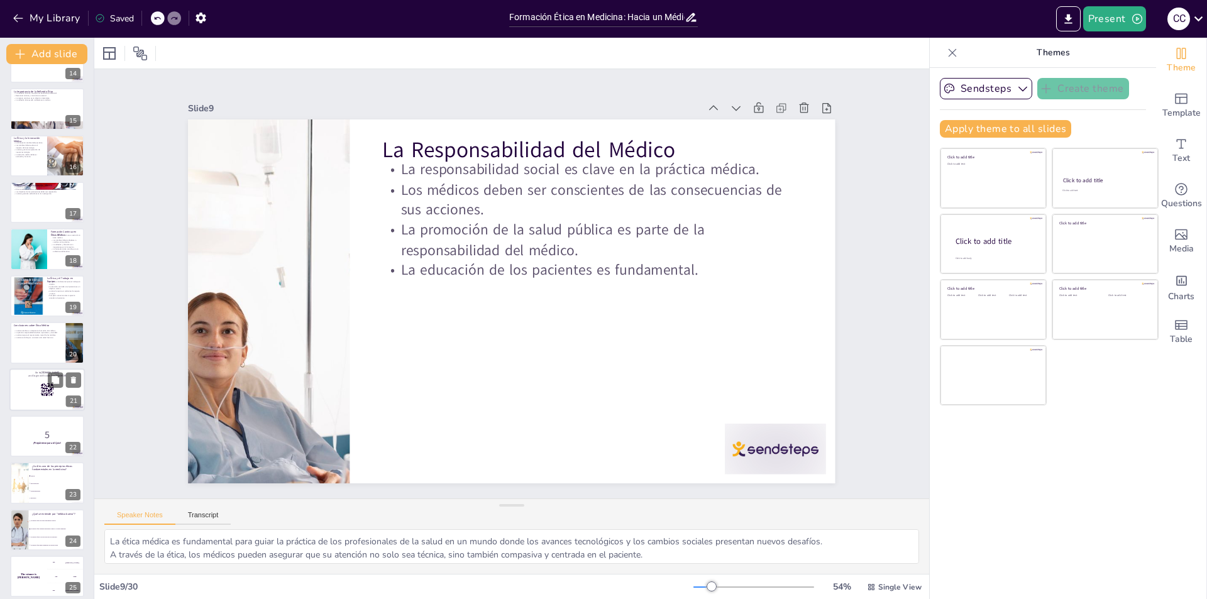
checkbox input "true"
click at [33, 299] on div at bounding box center [28, 296] width 30 height 40
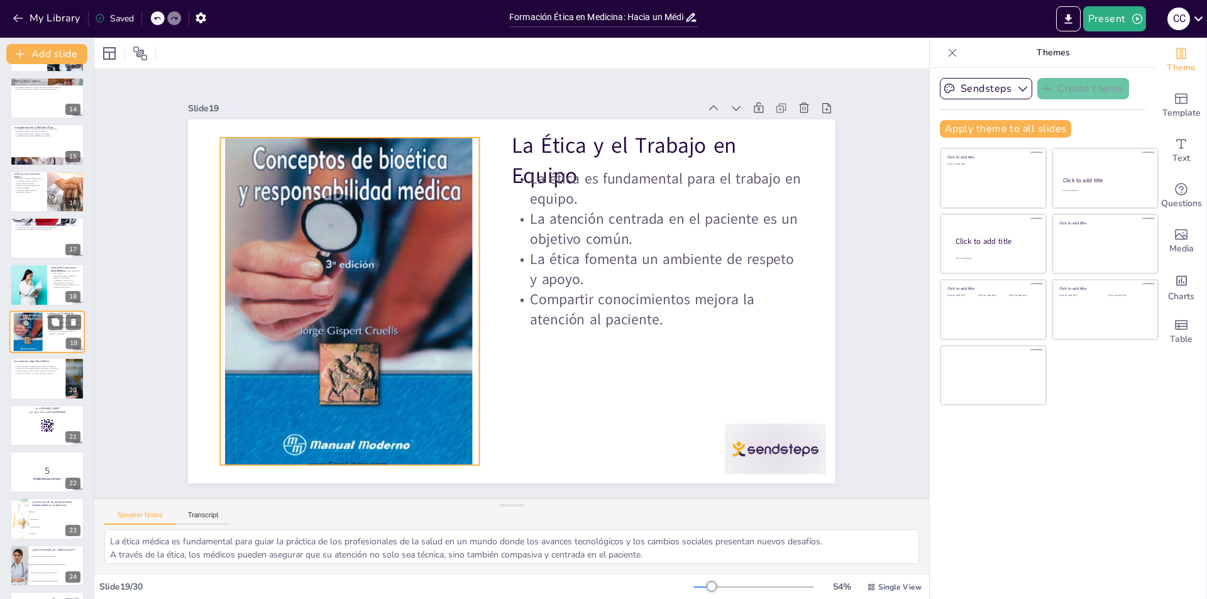
click at [26, 330] on div at bounding box center [28, 332] width 30 height 40
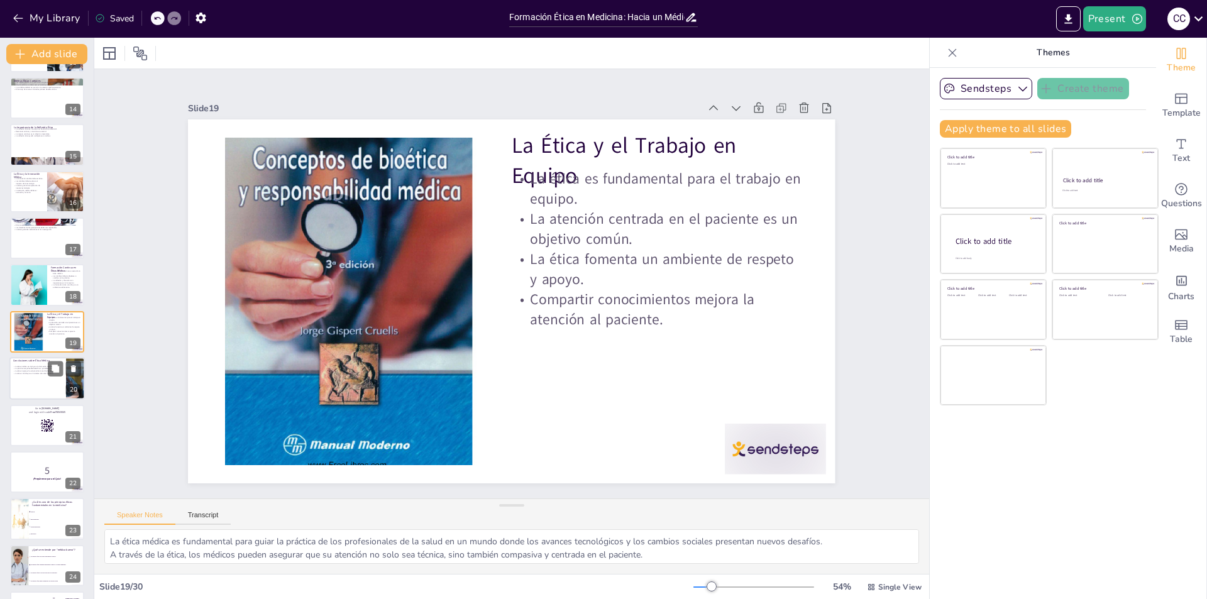
click at [26, 393] on div at bounding box center [46, 378] width 75 height 43
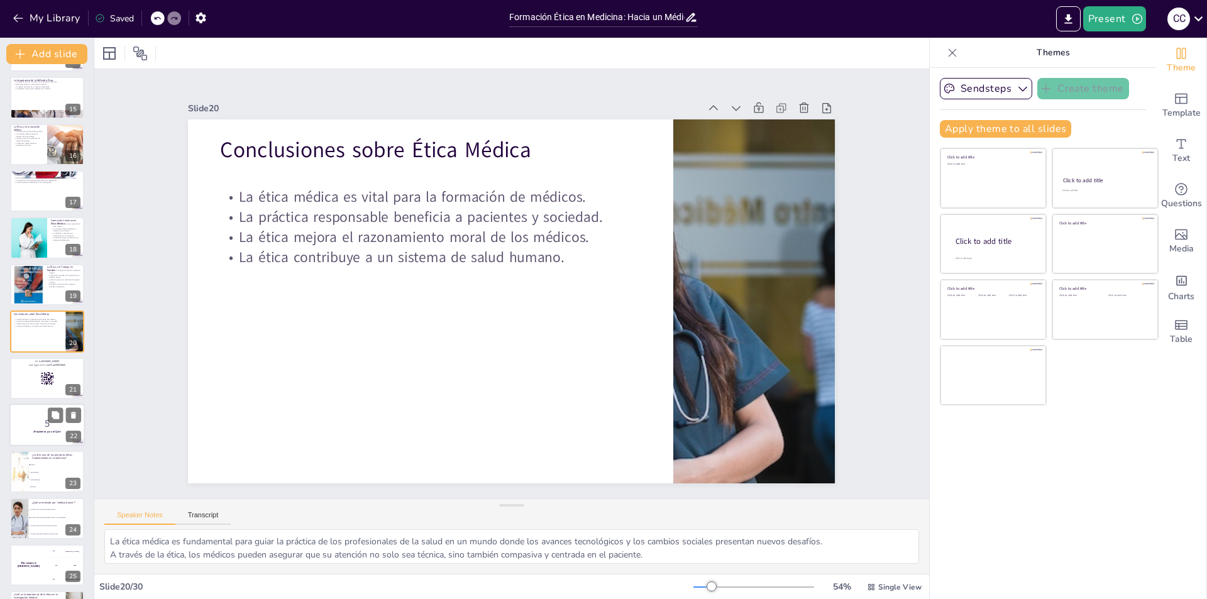
click at [25, 411] on div at bounding box center [46, 425] width 75 height 43
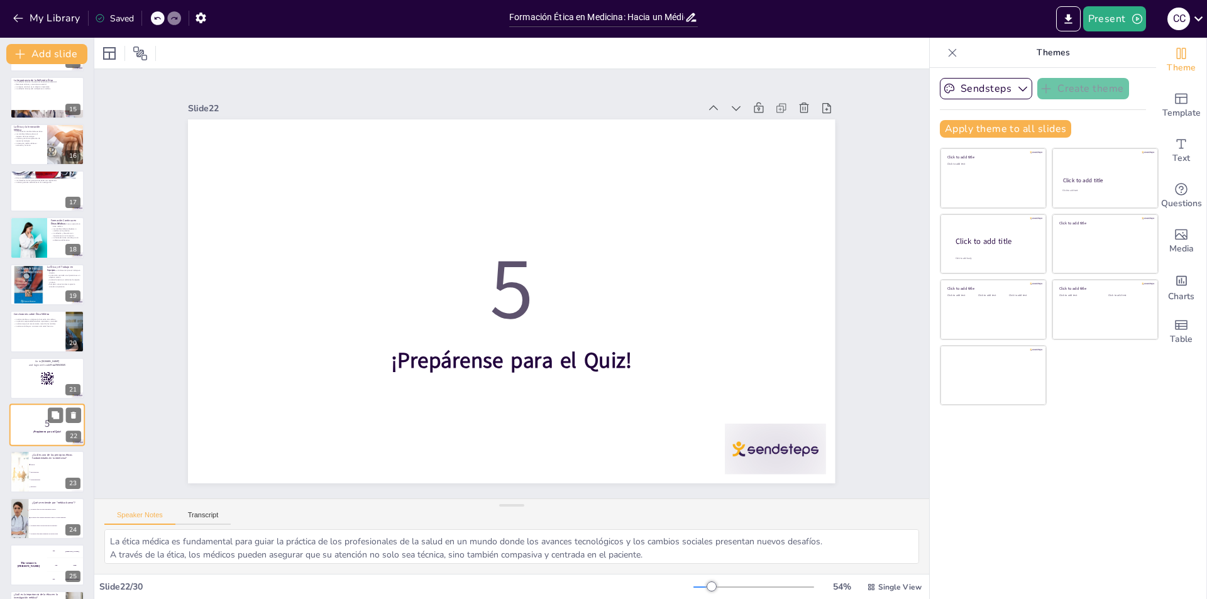
scroll to position [746, 0]
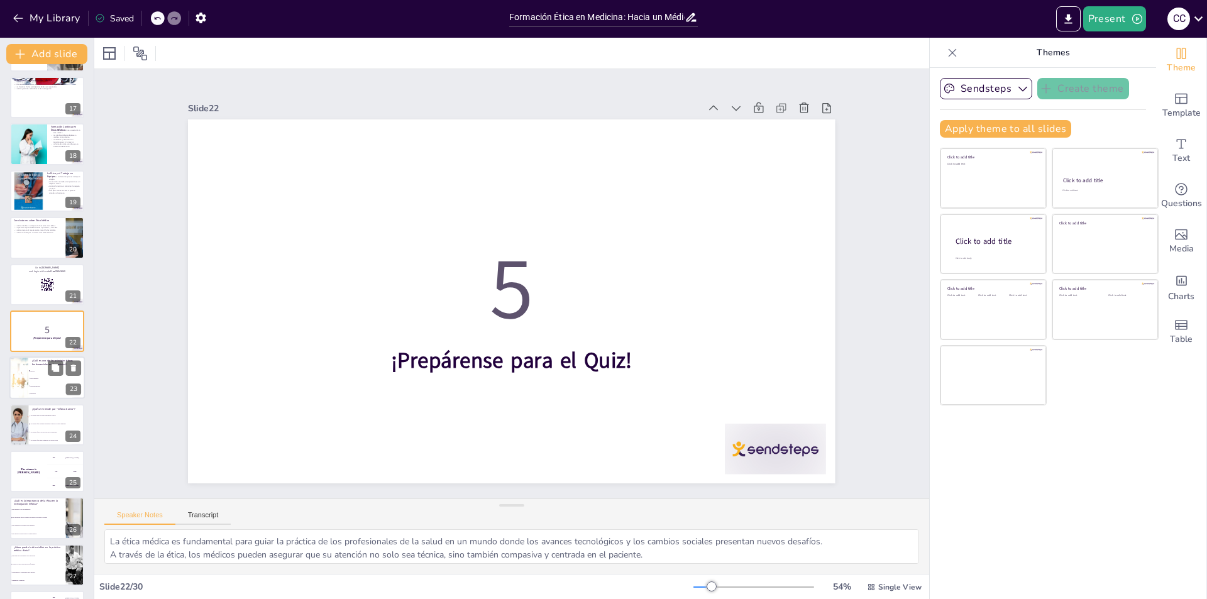
click at [38, 379] on span "Deshonestidad" at bounding box center [57, 379] width 54 height 2
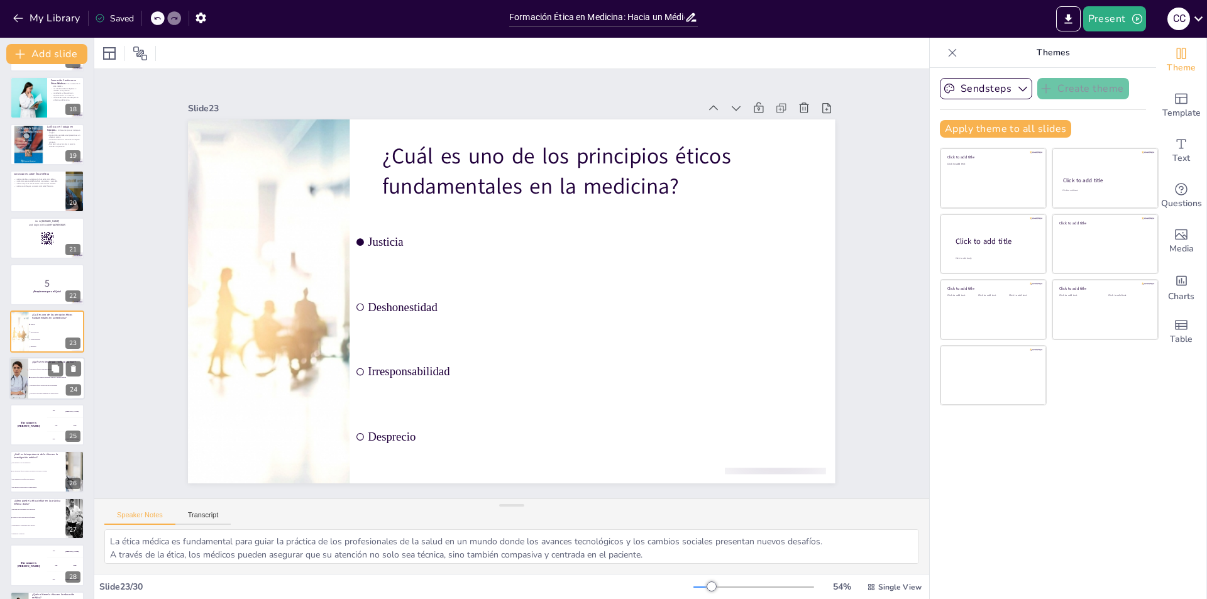
click at [41, 388] on li "Un médico que no se preocupa por sus pacientes" at bounding box center [56, 386] width 57 height 8
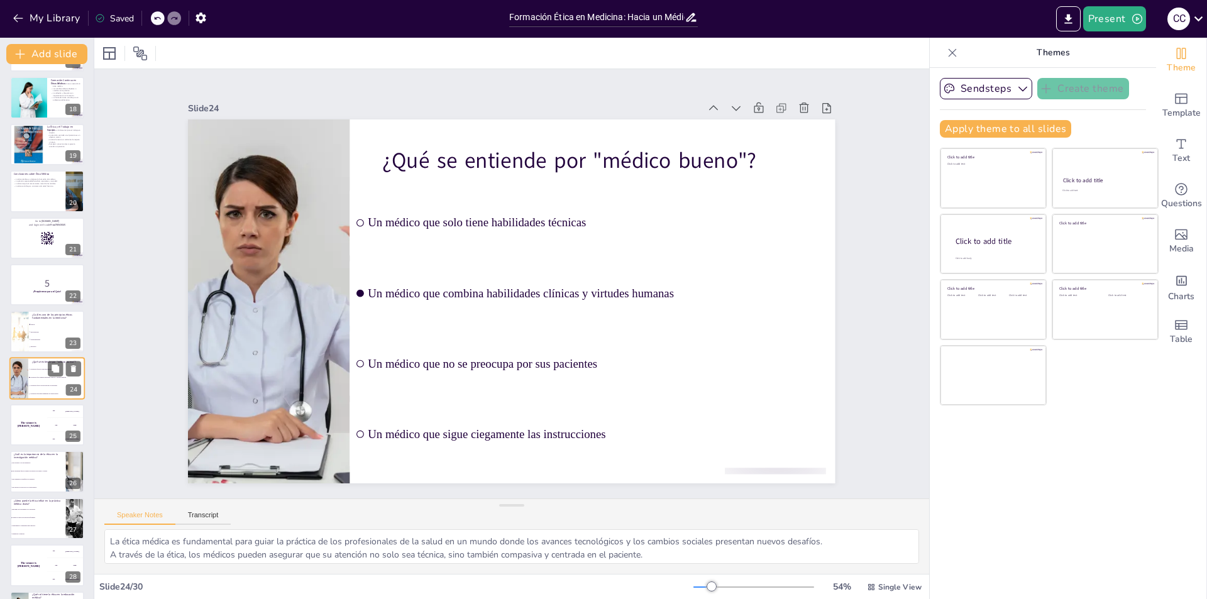
scroll to position [839, 0]
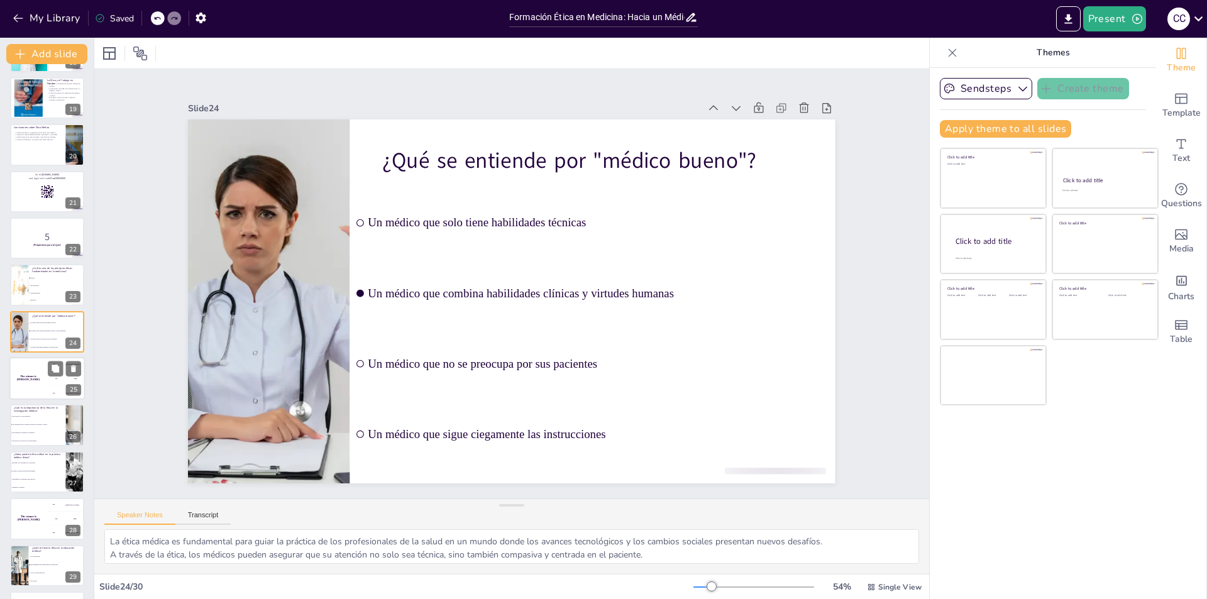
click at [40, 383] on div "The winner is [PERSON_NAME]" at bounding box center [28, 378] width 38 height 43
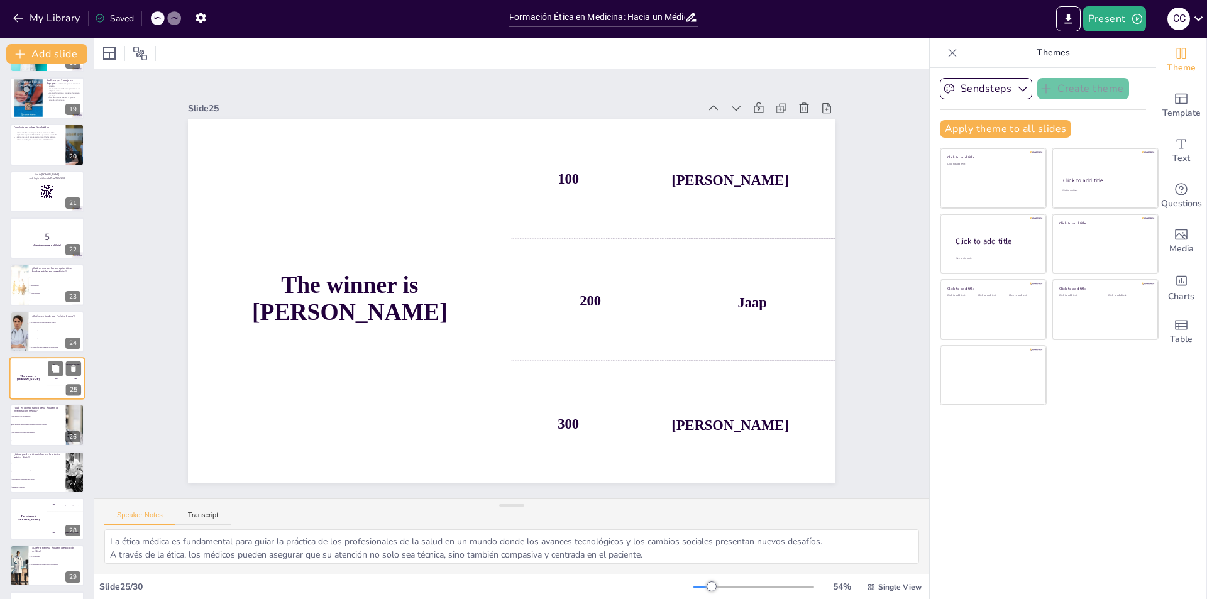
scroll to position [883, 0]
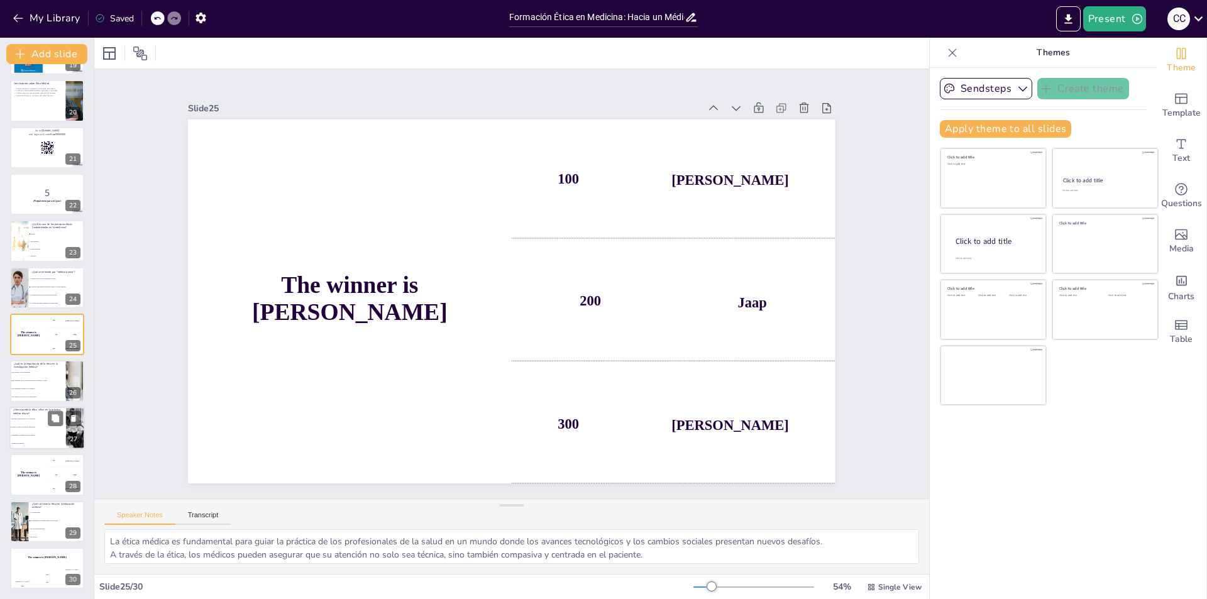
click at [35, 430] on li "Guiando la toma de decisiones informadas" at bounding box center [37, 427] width 57 height 8
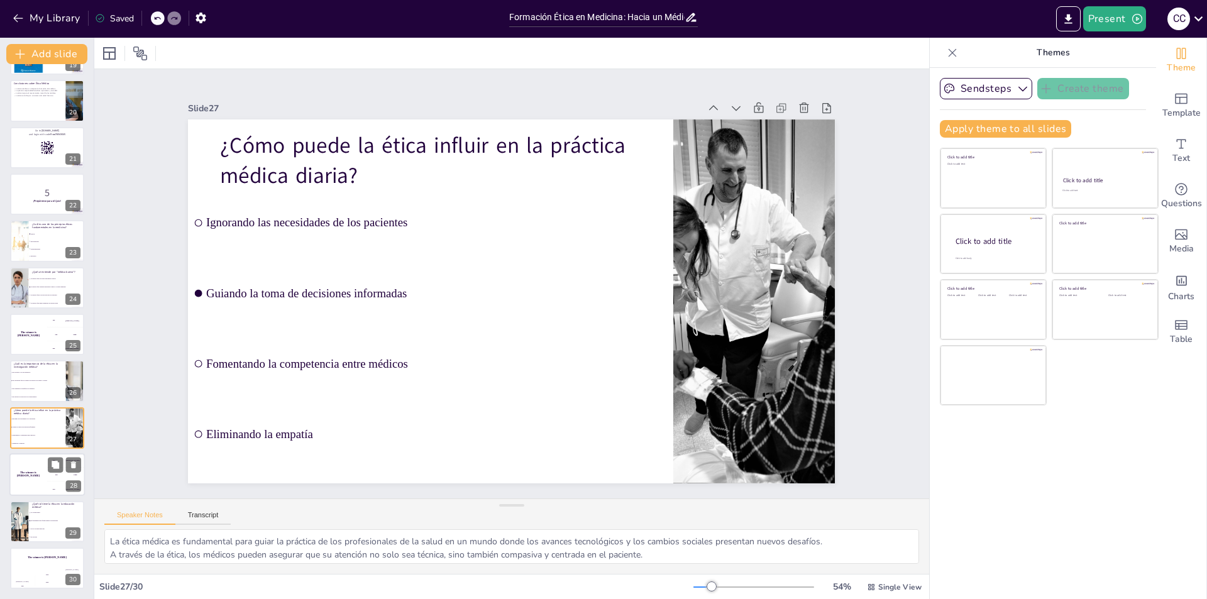
click at [28, 466] on div "The winner is [PERSON_NAME]" at bounding box center [28, 474] width 38 height 43
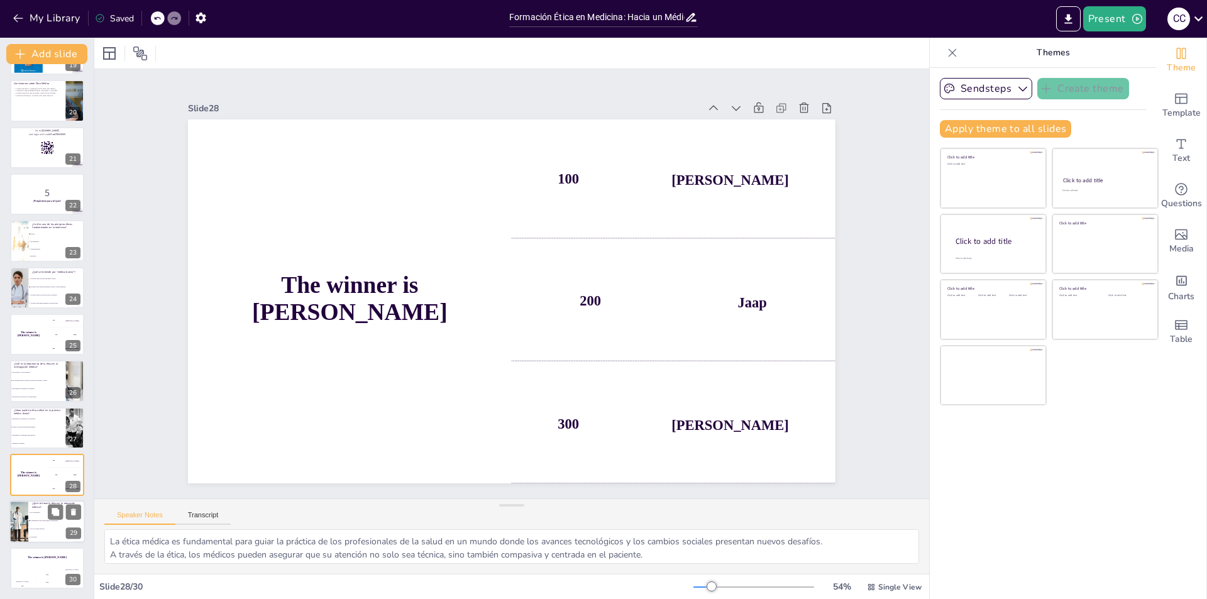
click at [38, 513] on span "No es importante" at bounding box center [57, 513] width 54 height 2
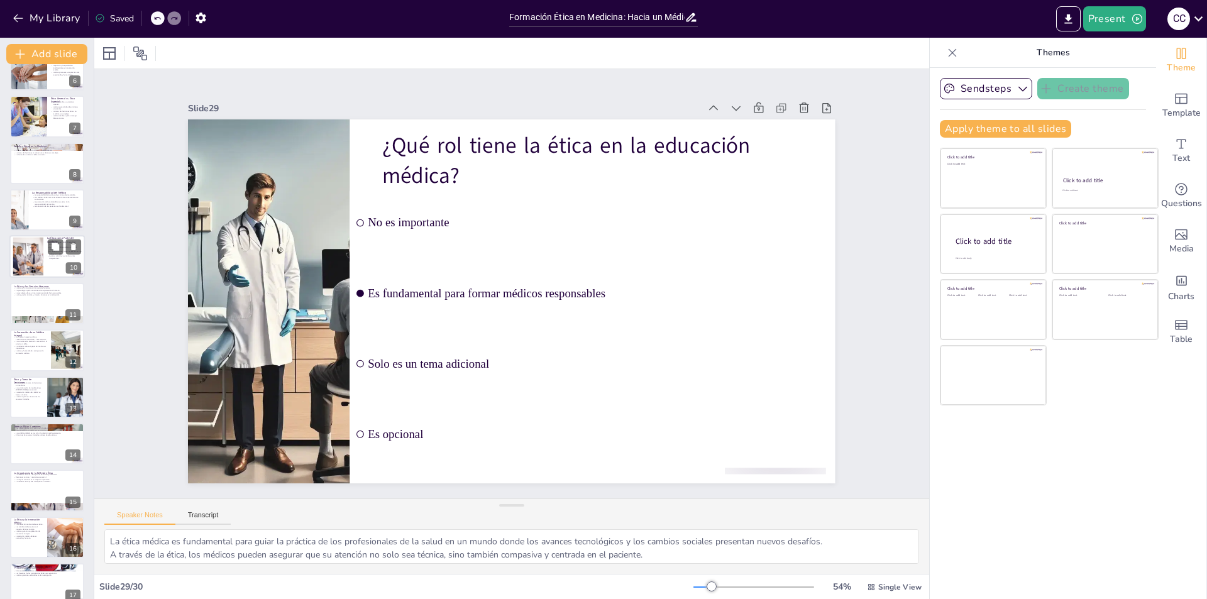
scroll to position [0, 0]
